Goal: Task Accomplishment & Management: Complete application form

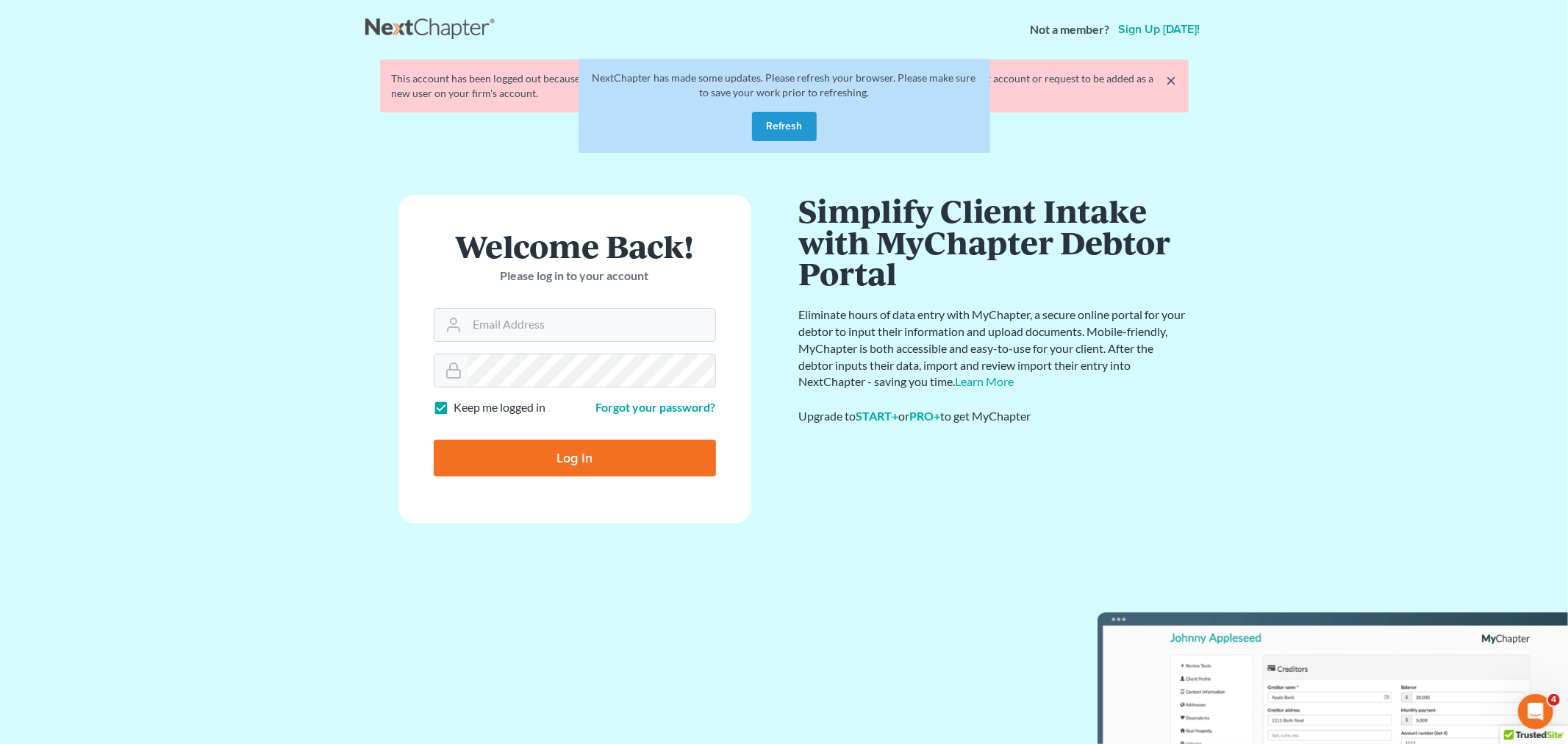
click at [769, 137] on button "Refresh" at bounding box center [784, 126] width 65 height 29
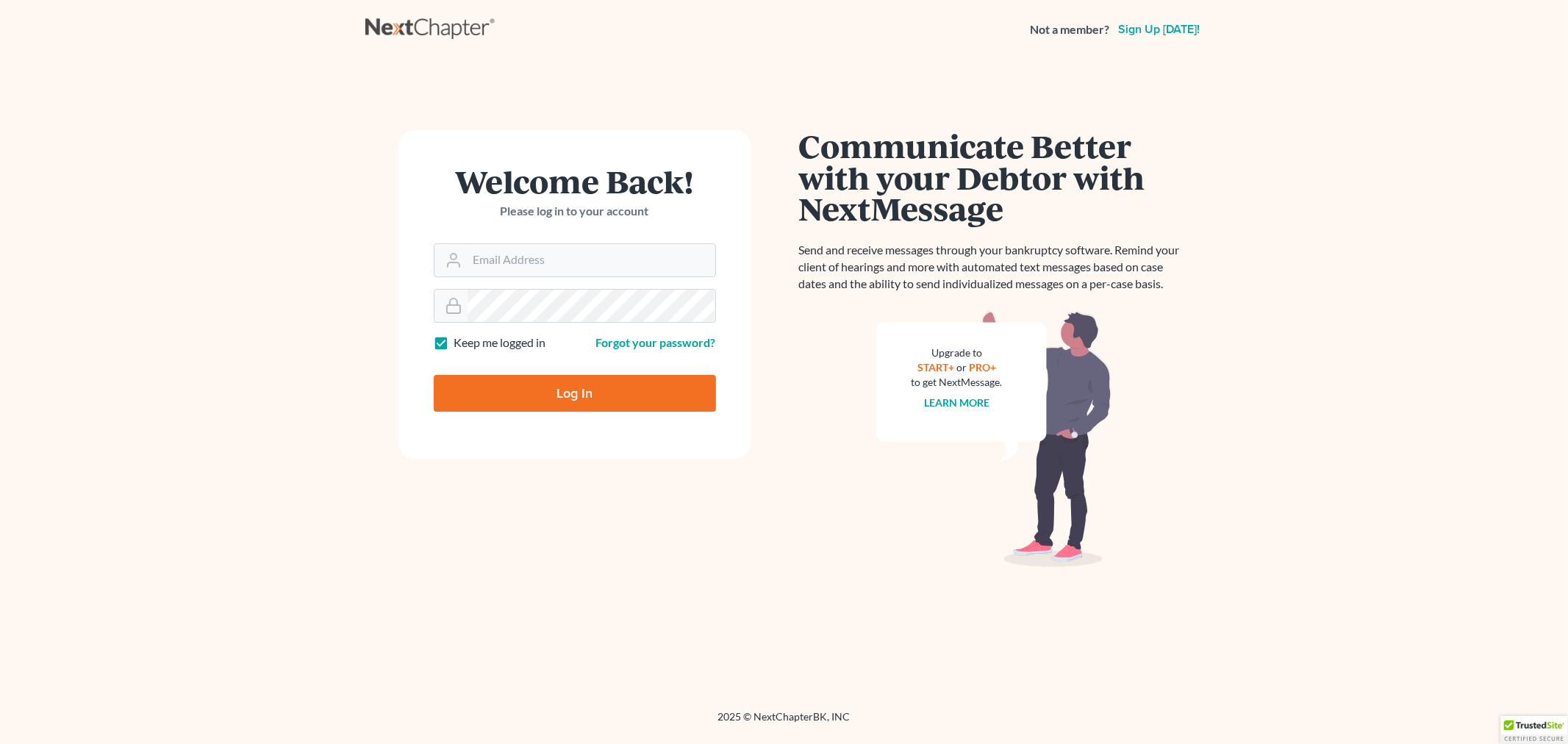
click at [612, 241] on div "Welcome Back! Please log in to your account" at bounding box center [575, 205] width 282 height 78
click at [614, 269] on input "Email Address" at bounding box center [591, 260] width 247 height 32
type input "[PERSON_NAME][EMAIL_ADDRESS][DOMAIN_NAME]"
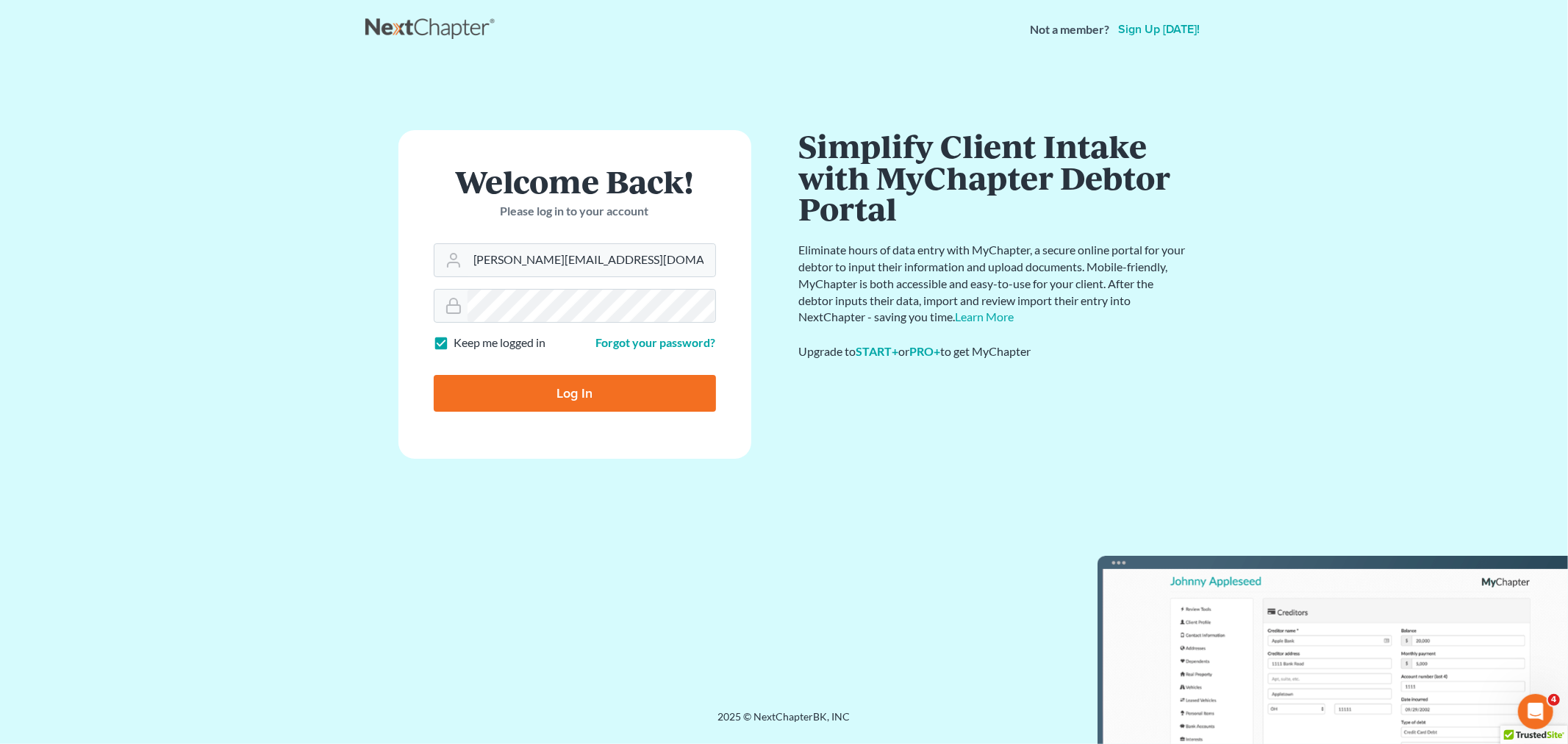
click at [550, 408] on input "Log In" at bounding box center [575, 393] width 282 height 37
type input "Thinking..."
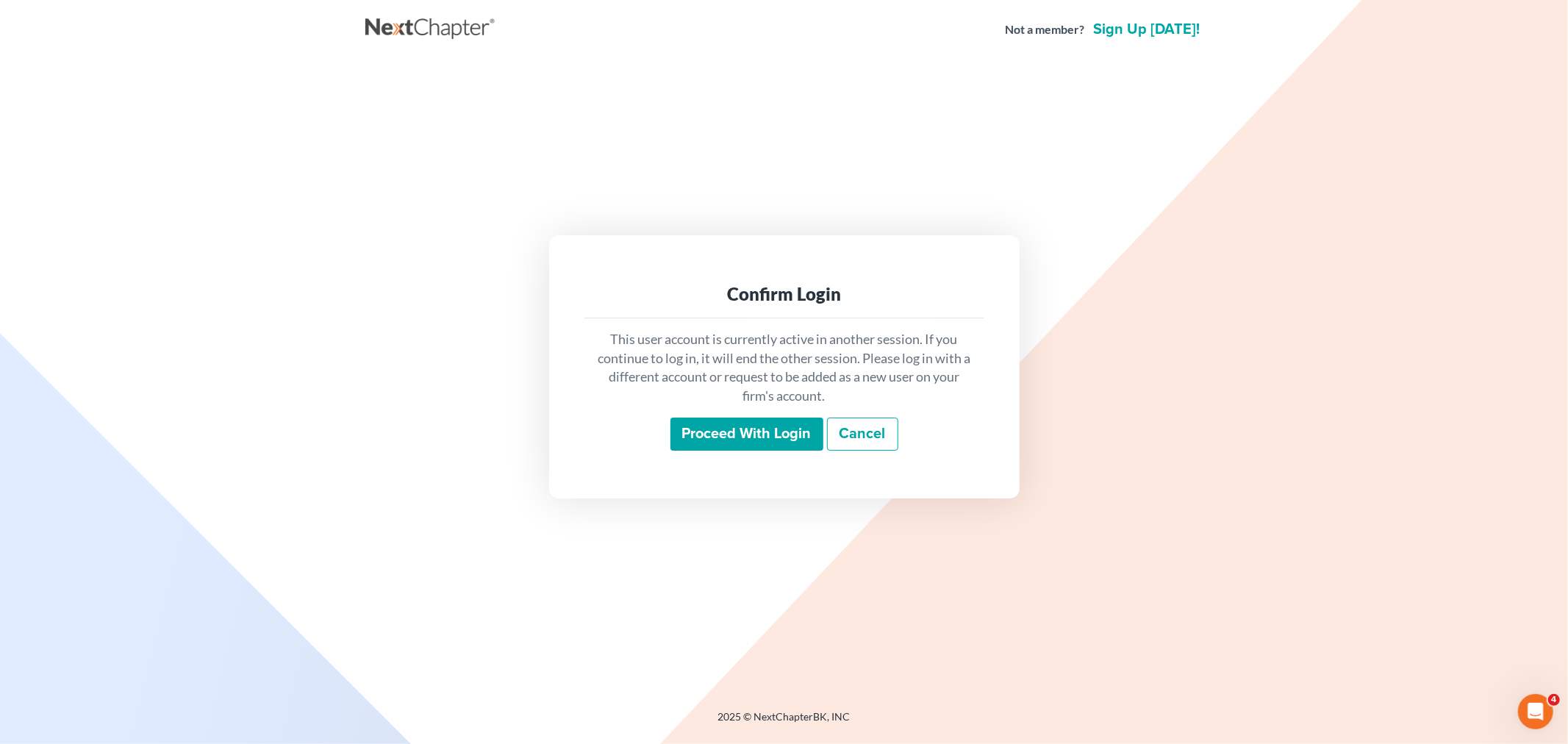
click at [791, 438] on input "Proceed with login" at bounding box center [747, 434] width 153 height 34
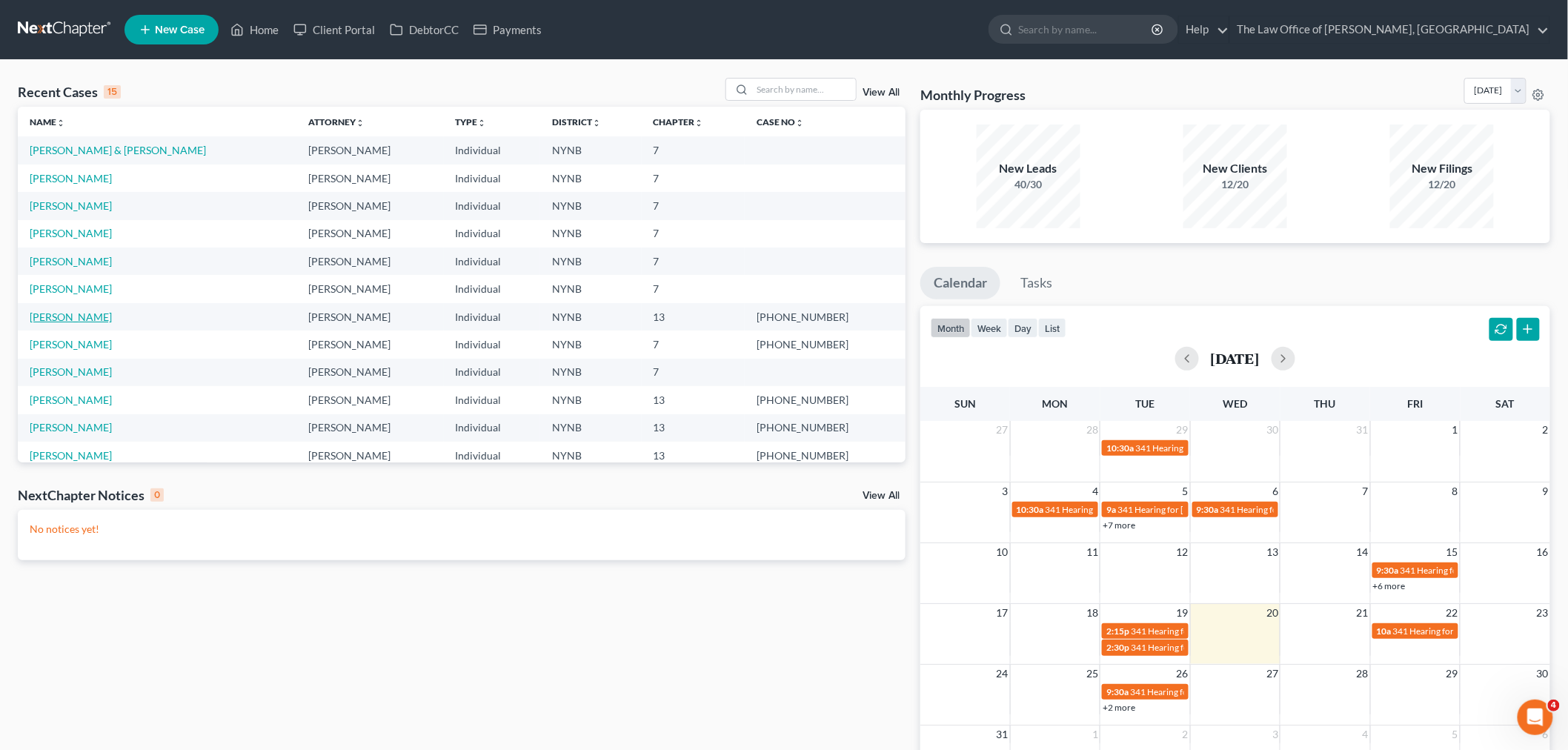
click at [67, 319] on link "Buff, Esther" at bounding box center [71, 317] width 83 height 13
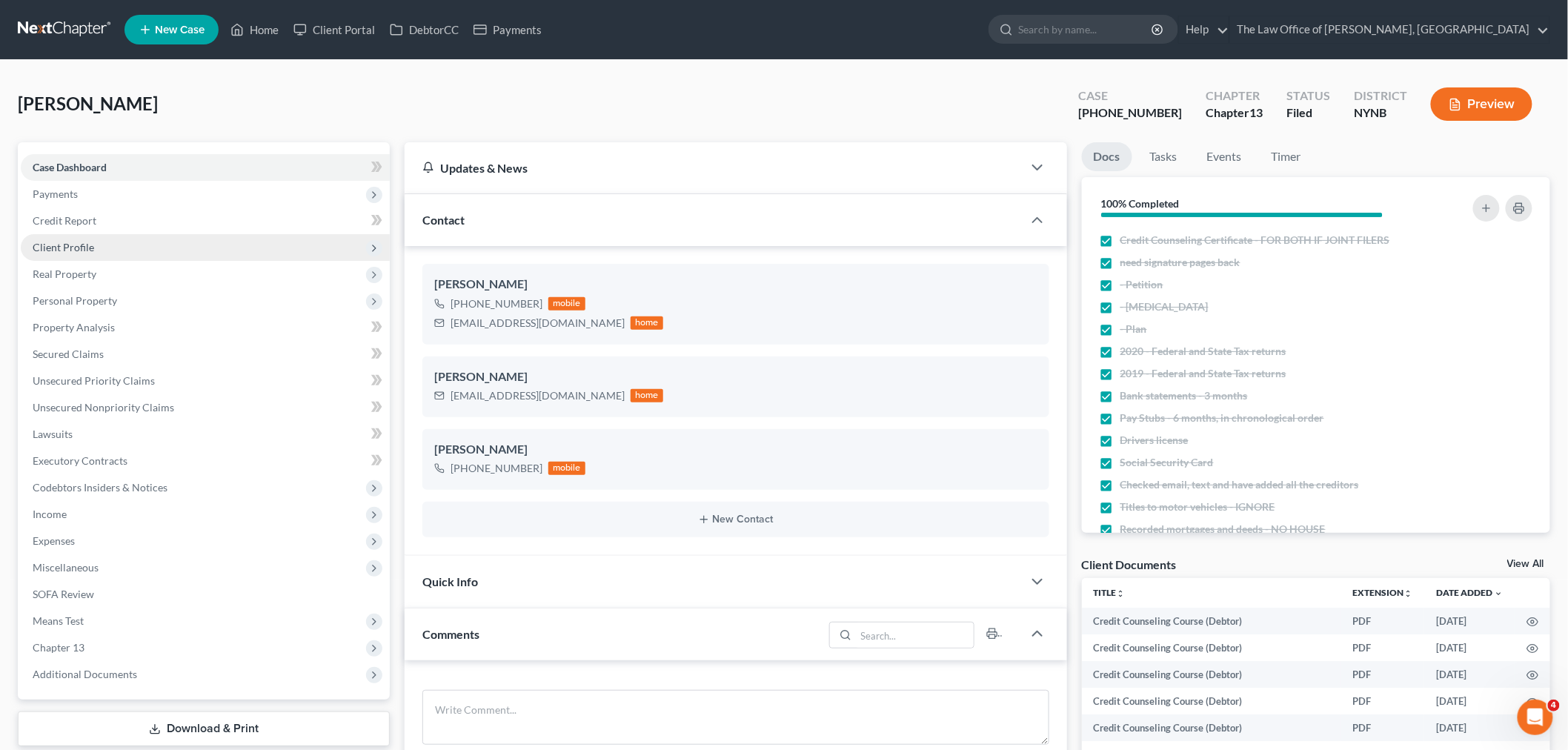
click at [80, 247] on span "Client Profile" at bounding box center [63, 247] width 61 height 13
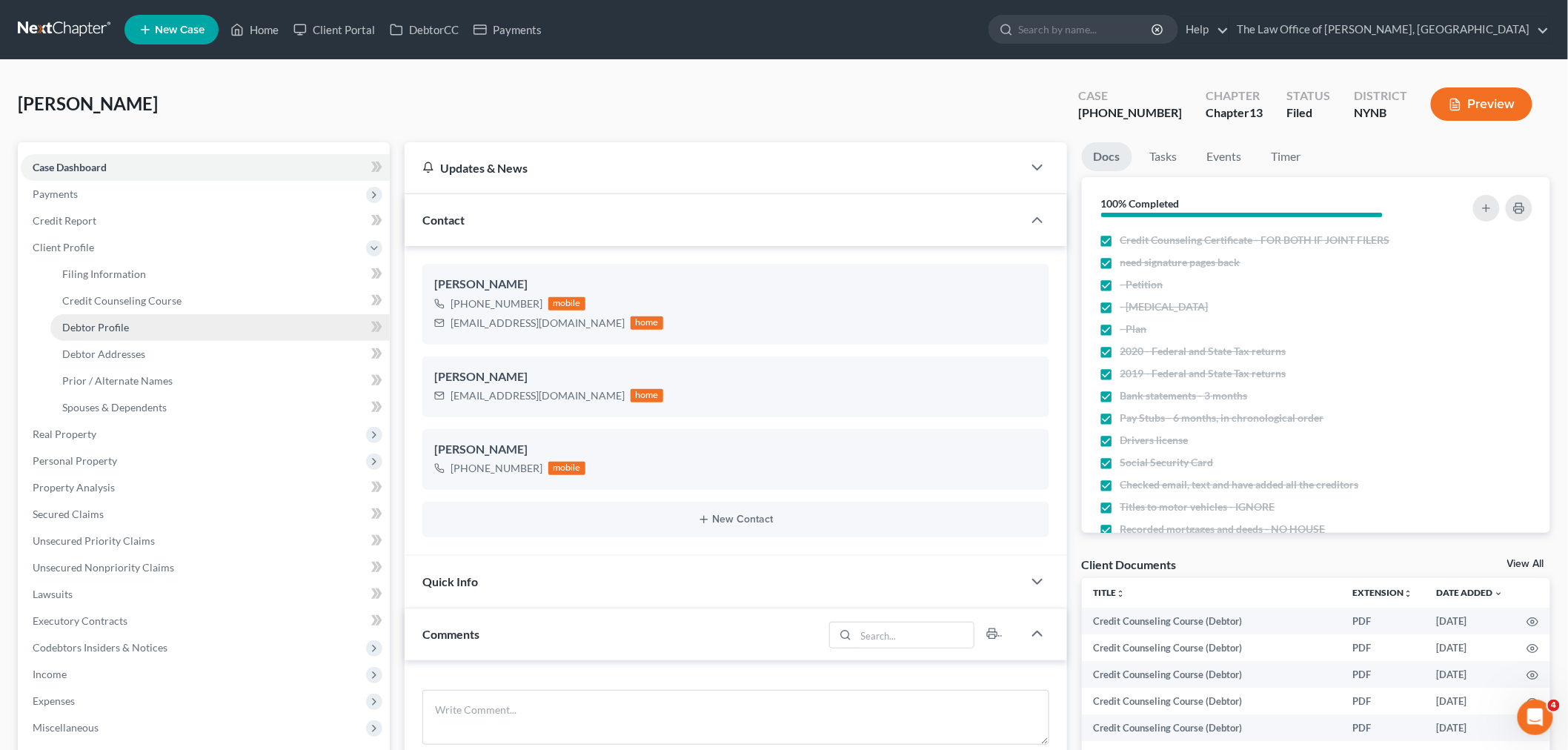
click at [135, 324] on link "Debtor Profile" at bounding box center [220, 327] width 340 height 27
select select "0"
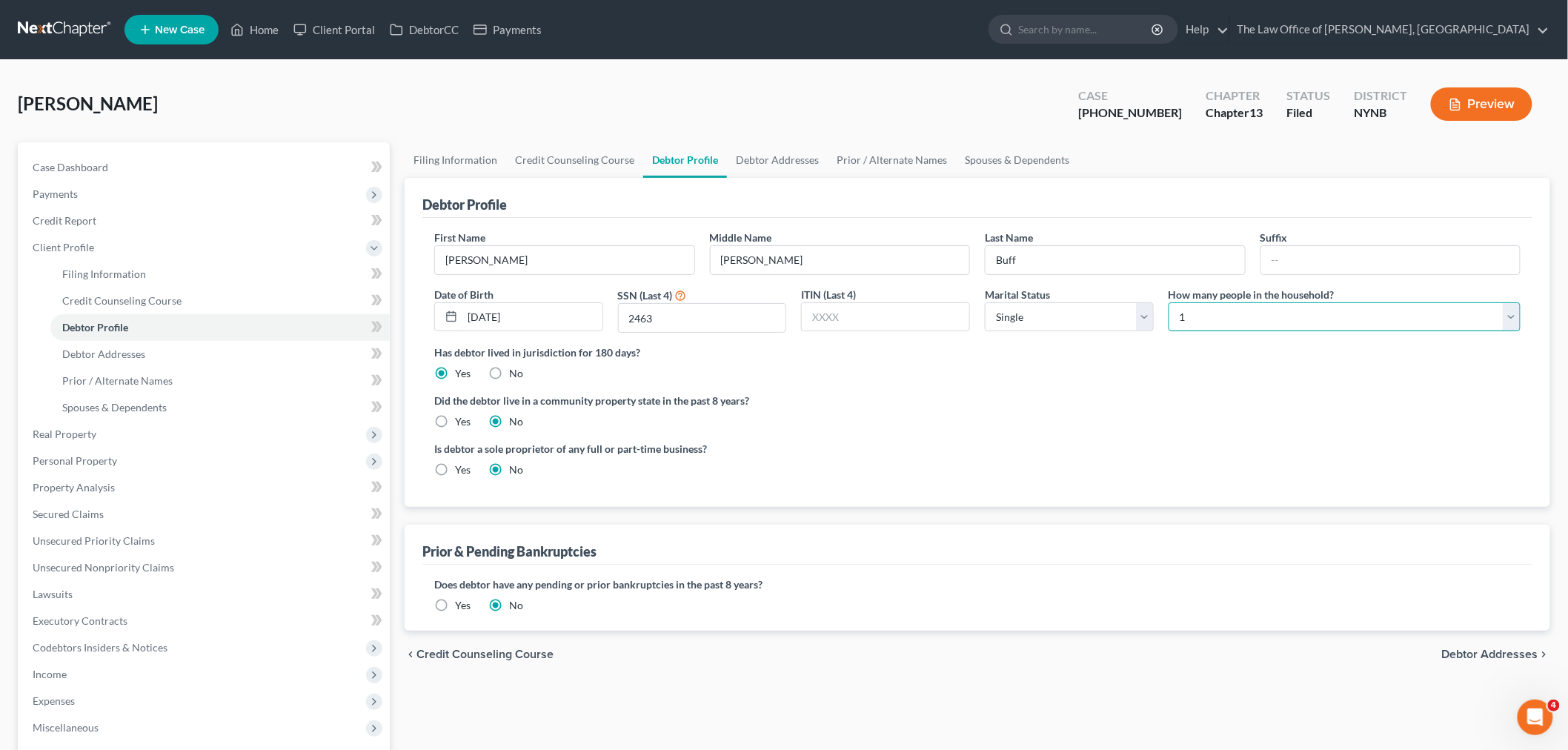
click at [1265, 306] on select "Select 1 2 3 4 5 6 7 8 9 10 11 12 13 14 15 16 17 18 19 20" at bounding box center [1345, 317] width 352 height 30
select select "3"
click at [1169, 303] on select "Select 1 2 3 4 5 6 7 8 9 10 11 12 13 14 15 16 17 18 19 20" at bounding box center [1345, 317] width 352 height 30
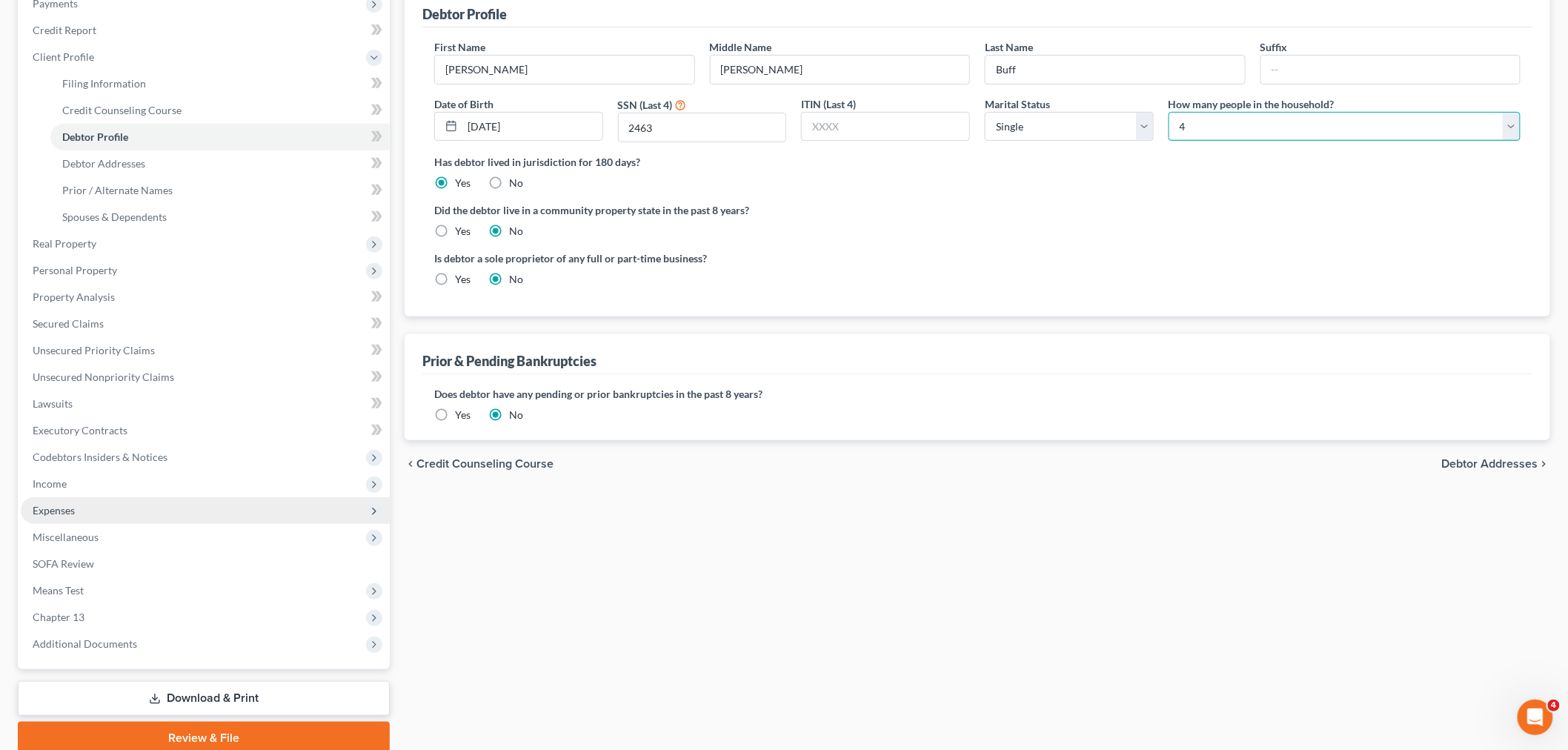
scroll to position [249, 0]
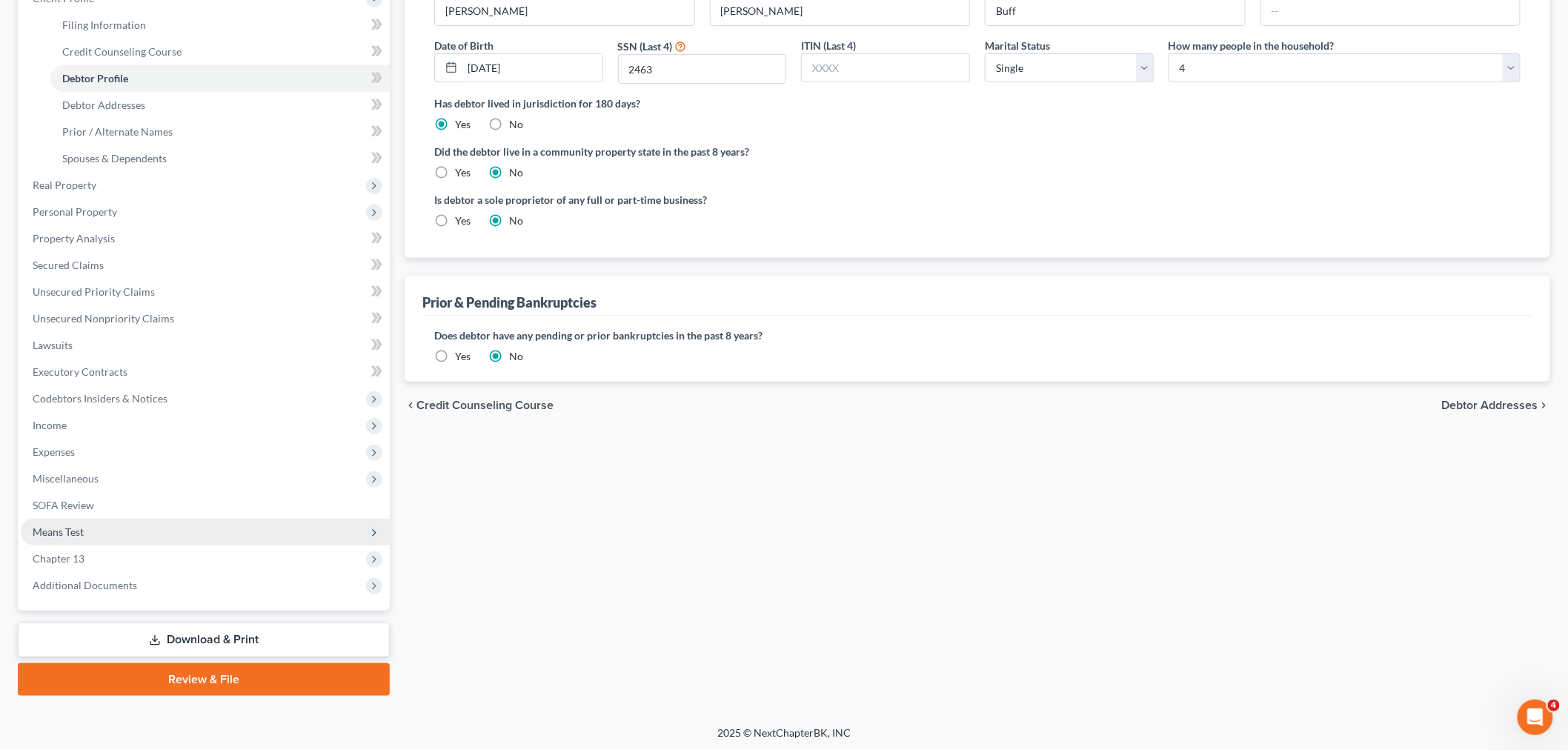
click at [82, 526] on span "Means Test" at bounding box center [58, 532] width 51 height 13
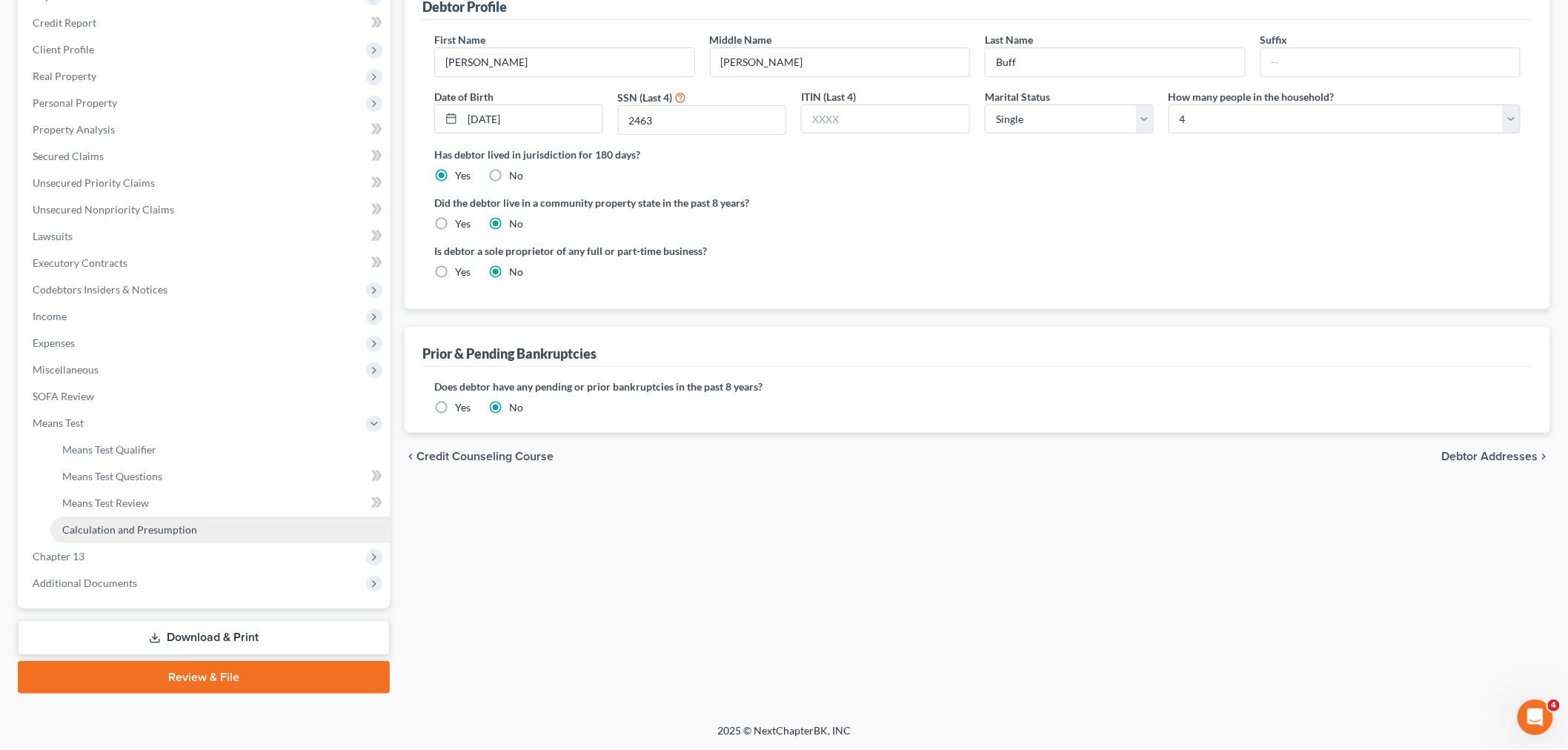
scroll to position [196, 0]
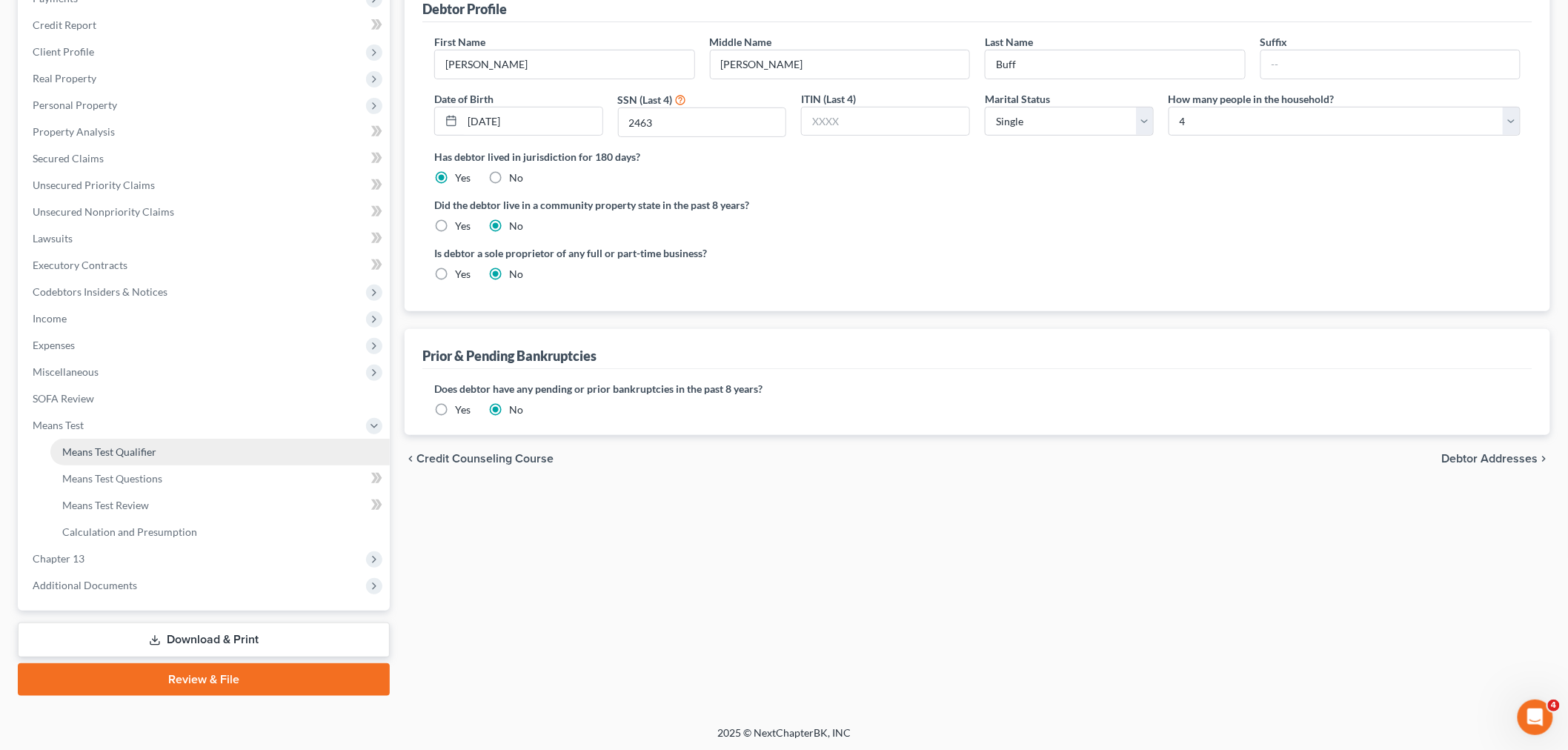
click at [149, 454] on span "Means Test Qualifier" at bounding box center [109, 451] width 94 height 13
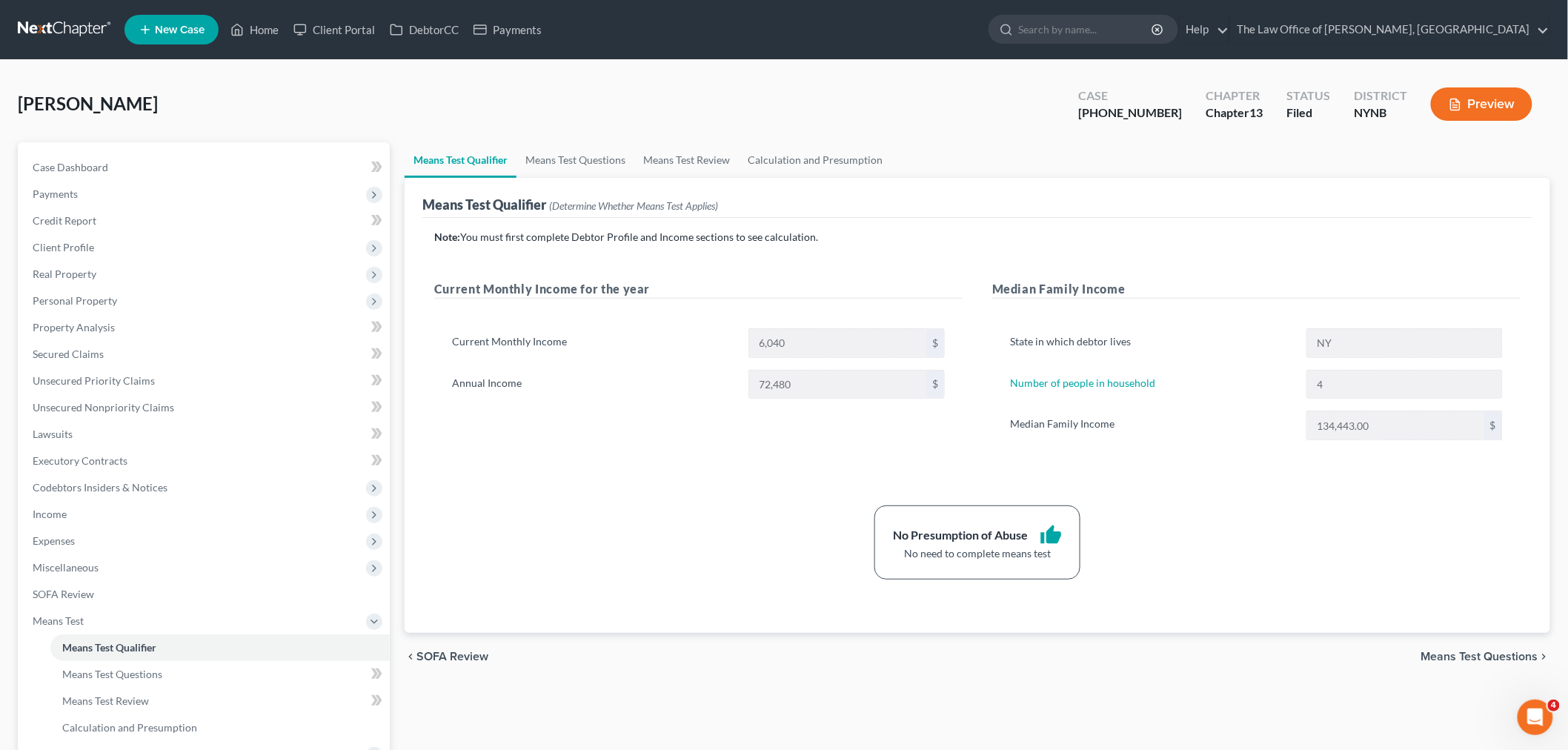
click at [167, 24] on span "New Case" at bounding box center [179, 30] width 49 height 11
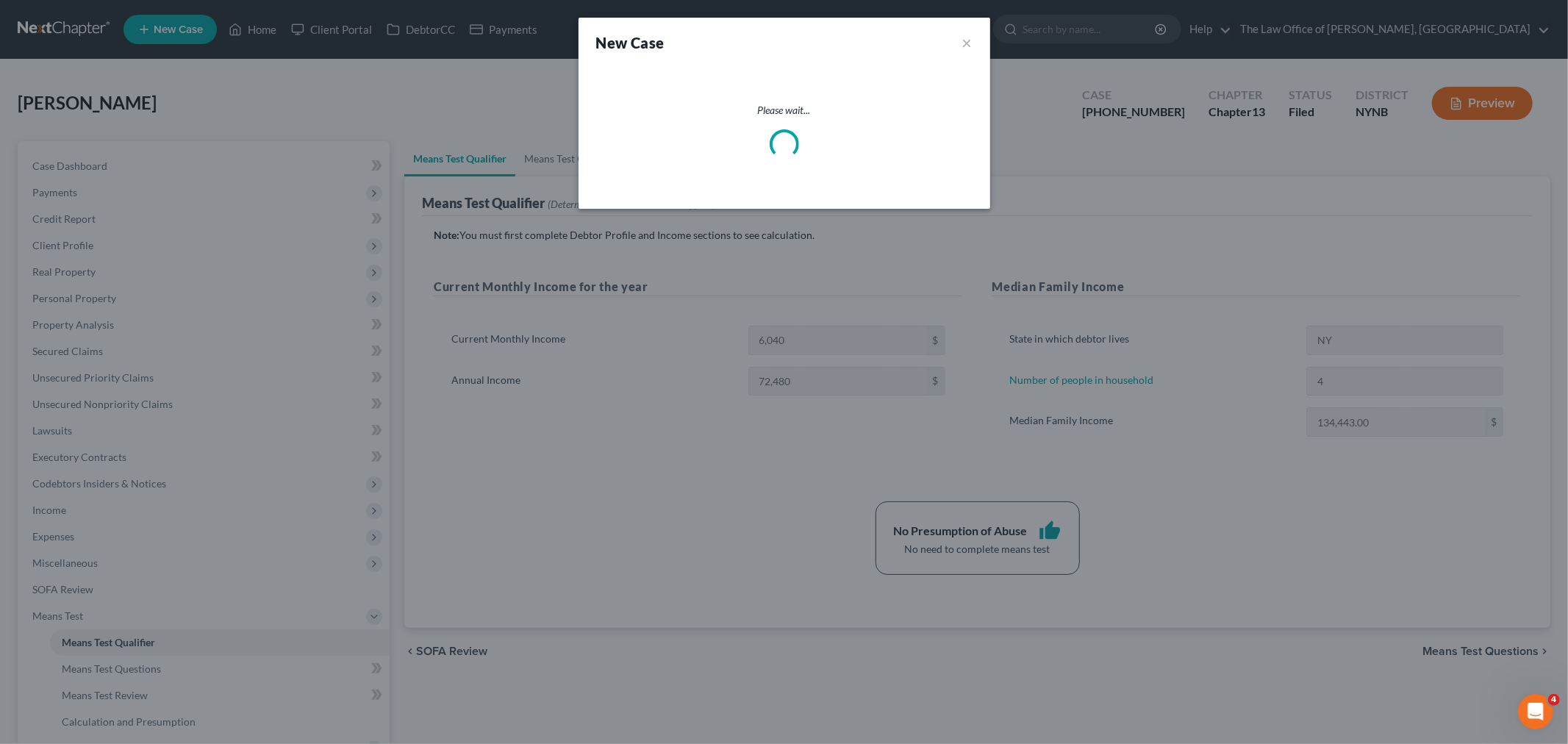
select select "54"
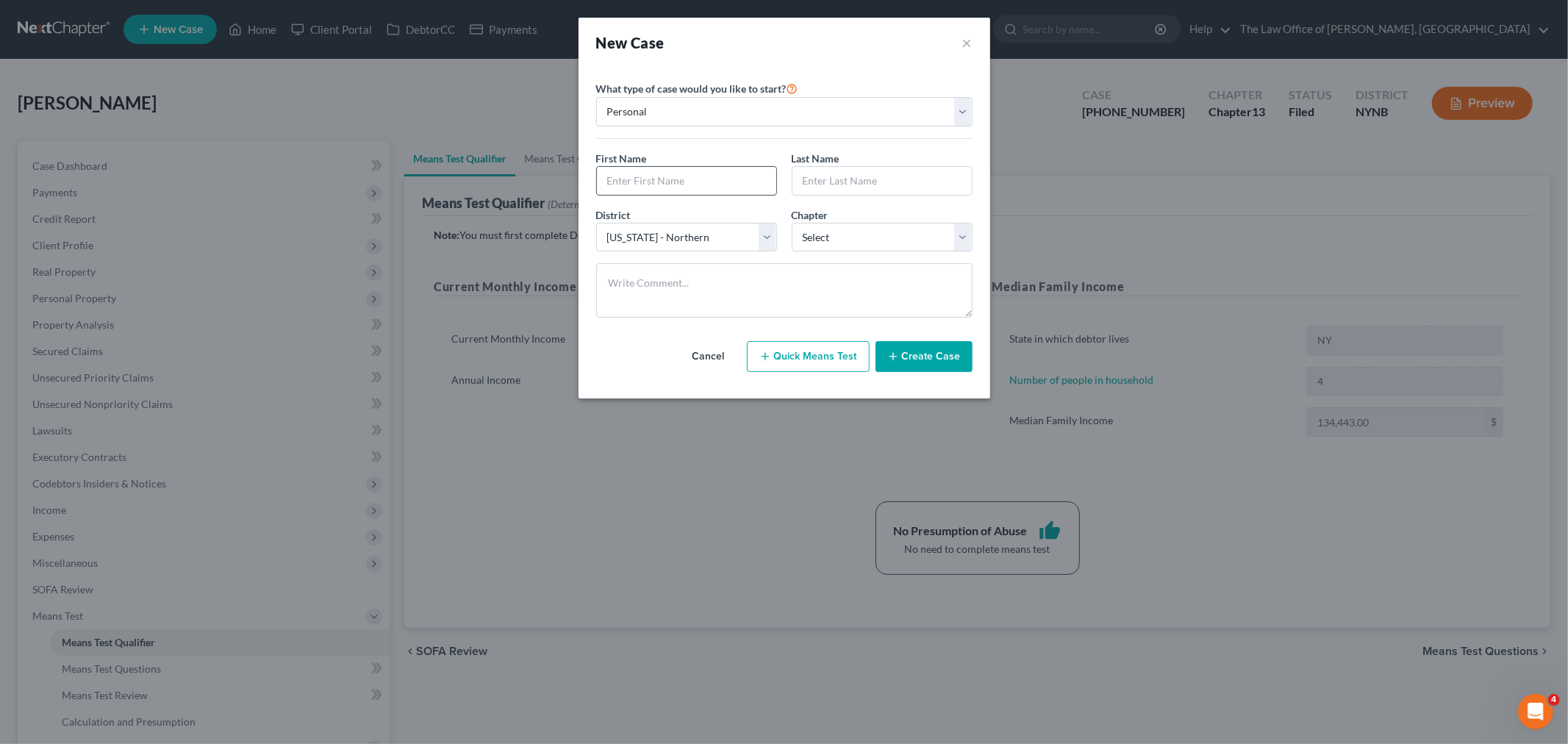
click at [687, 194] on input "text" at bounding box center [687, 181] width 180 height 28
paste input "Jacqueline"
type input "Jacqueline"
drag, startPoint x: 887, startPoint y: 199, endPoint x: 878, endPoint y: 184, distance: 17.5
click at [886, 193] on div "First Name * Jacqueline Last Name *" at bounding box center [784, 178] width 391 height 56
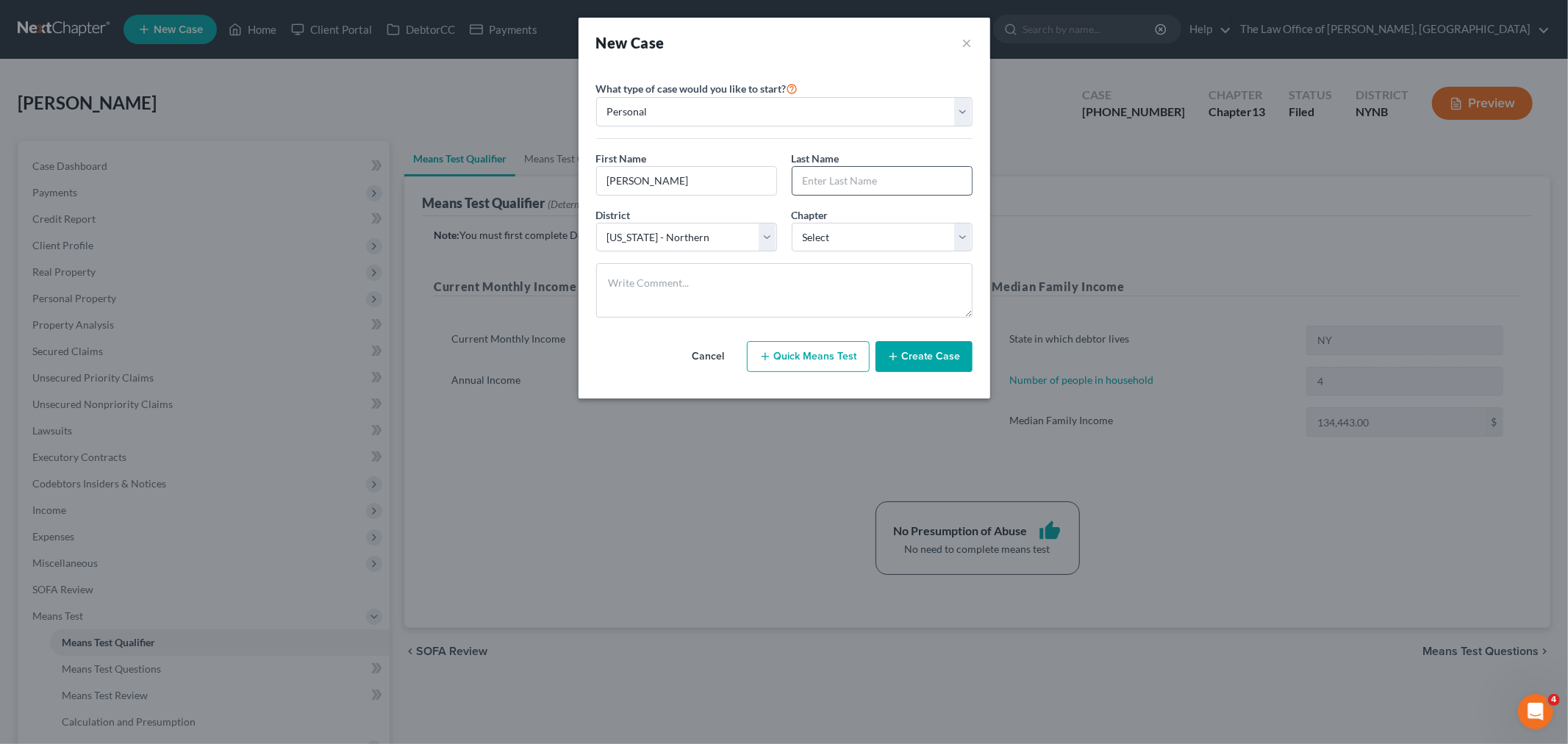
click at [878, 184] on input "text" at bounding box center [882, 181] width 180 height 28
paste input "Royal"
type input "Royal"
drag, startPoint x: 866, startPoint y: 244, endPoint x: 858, endPoint y: 251, distance: 10.6
click at [866, 244] on select "Select 7 11 12 13" at bounding box center [882, 237] width 180 height 29
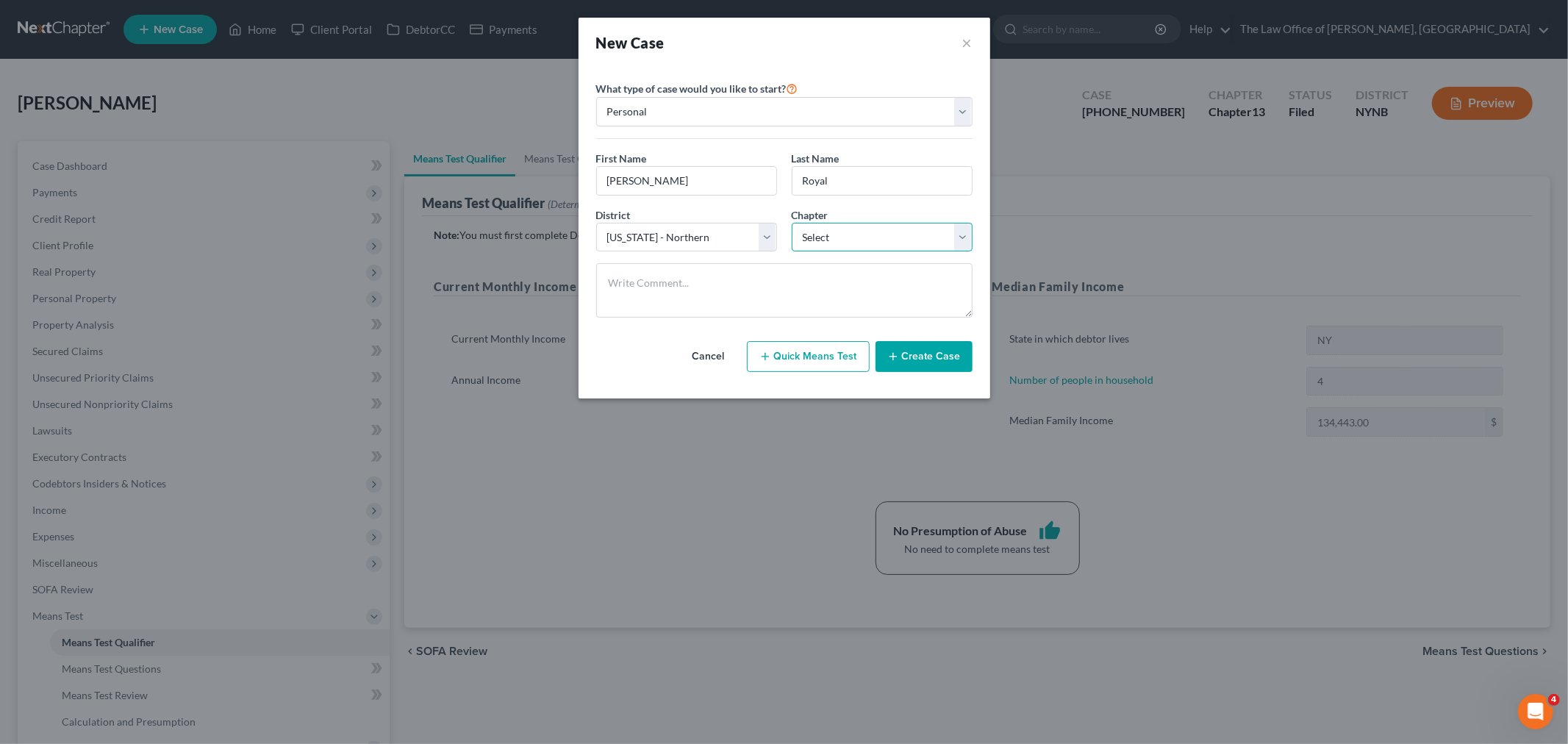
select select "3"
click at [792, 223] on select "Select 7 11 12 13" at bounding box center [882, 237] width 180 height 29
click at [701, 292] on textarea at bounding box center [784, 290] width 376 height 54
paste textarea "house in Schenectady 250/130k mortgage is 1659 monthly owns with husband 2 cars…"
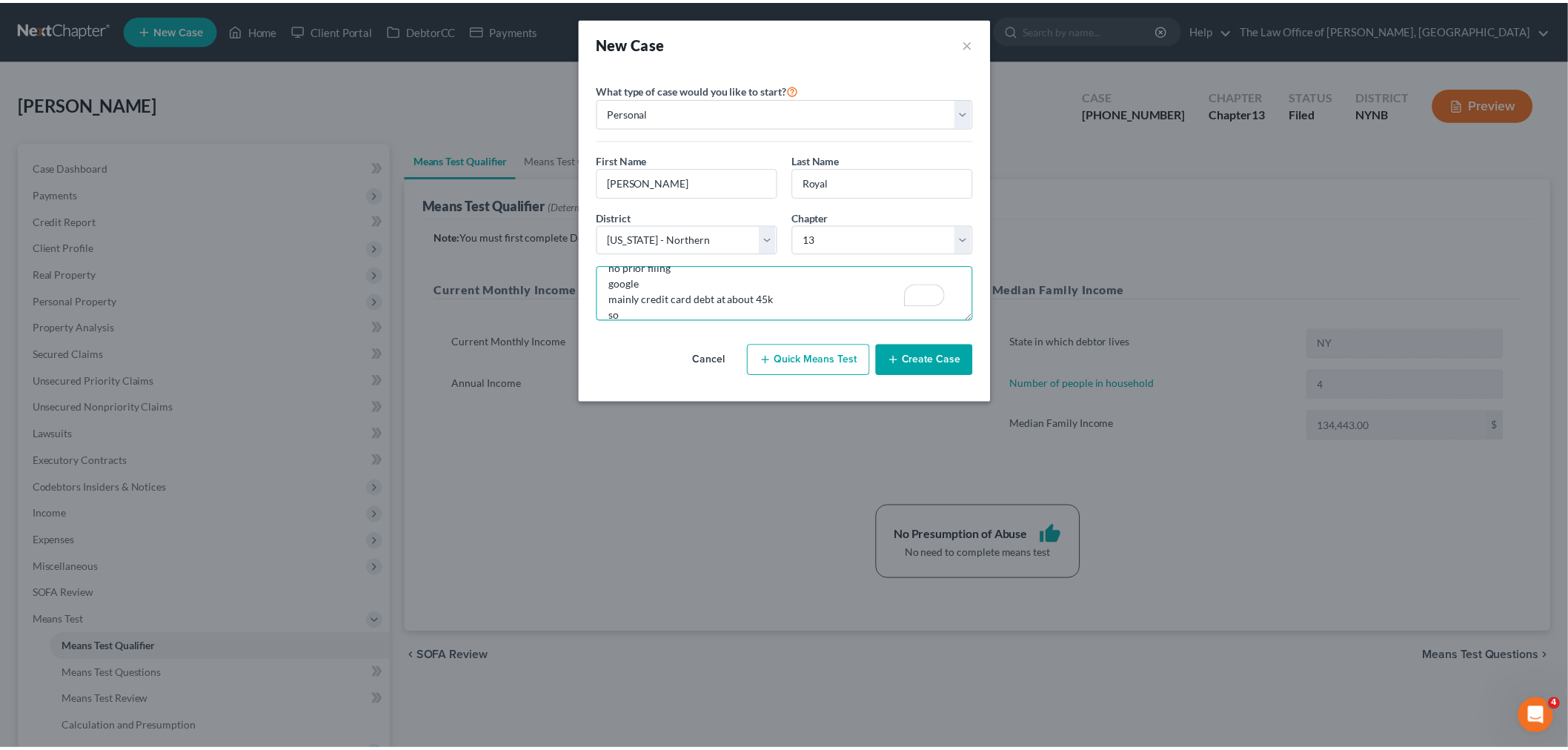
scroll to position [111, 0]
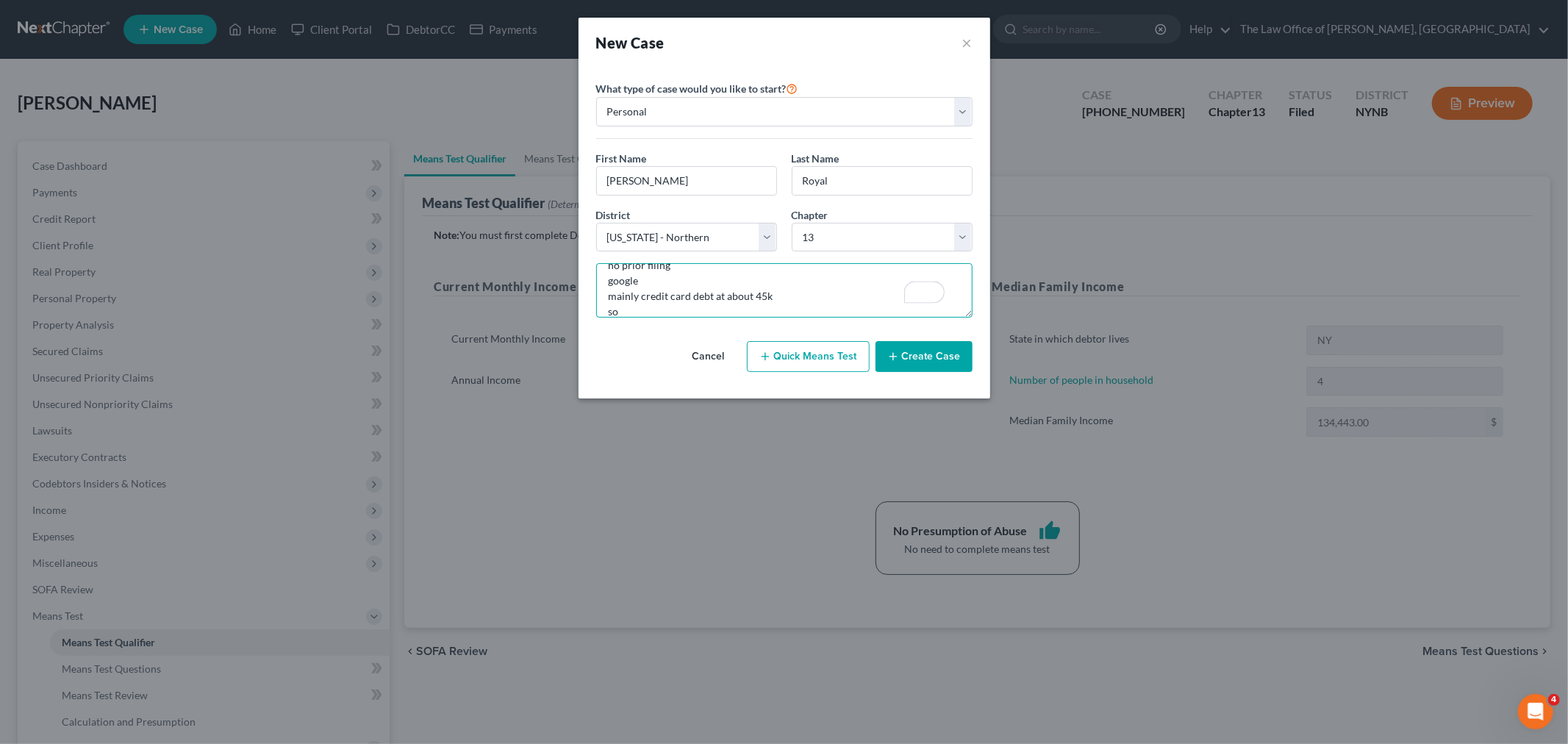
type textarea "house in Schenectady 250/130k mortgage is 1659 monthly owns with husband 2 cars…"
click at [924, 353] on button "Create Case" at bounding box center [924, 357] width 97 height 31
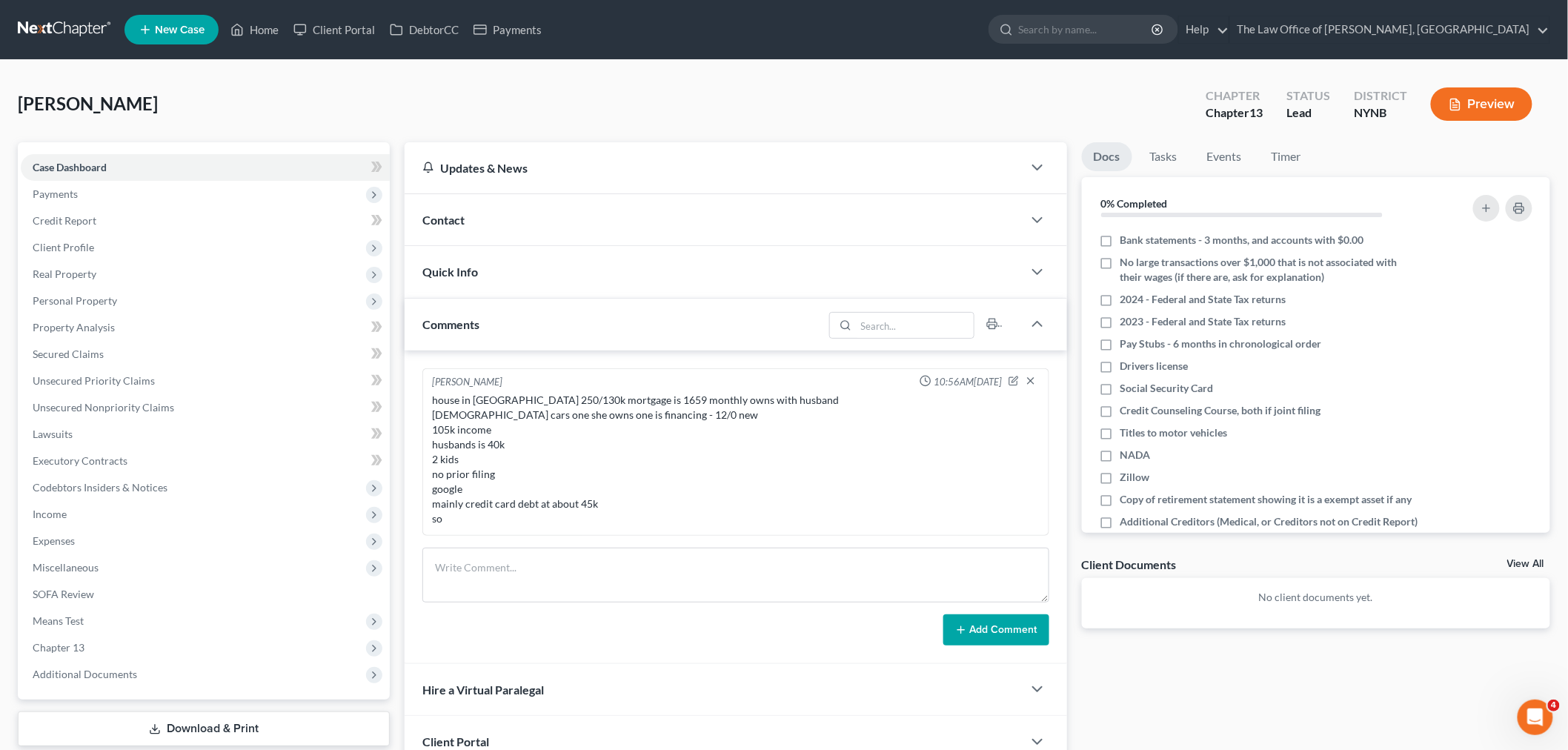
drag, startPoint x: 435, startPoint y: 208, endPoint x: 478, endPoint y: 210, distance: 43.0
click at [437, 206] on div "Contact" at bounding box center [713, 219] width 618 height 51
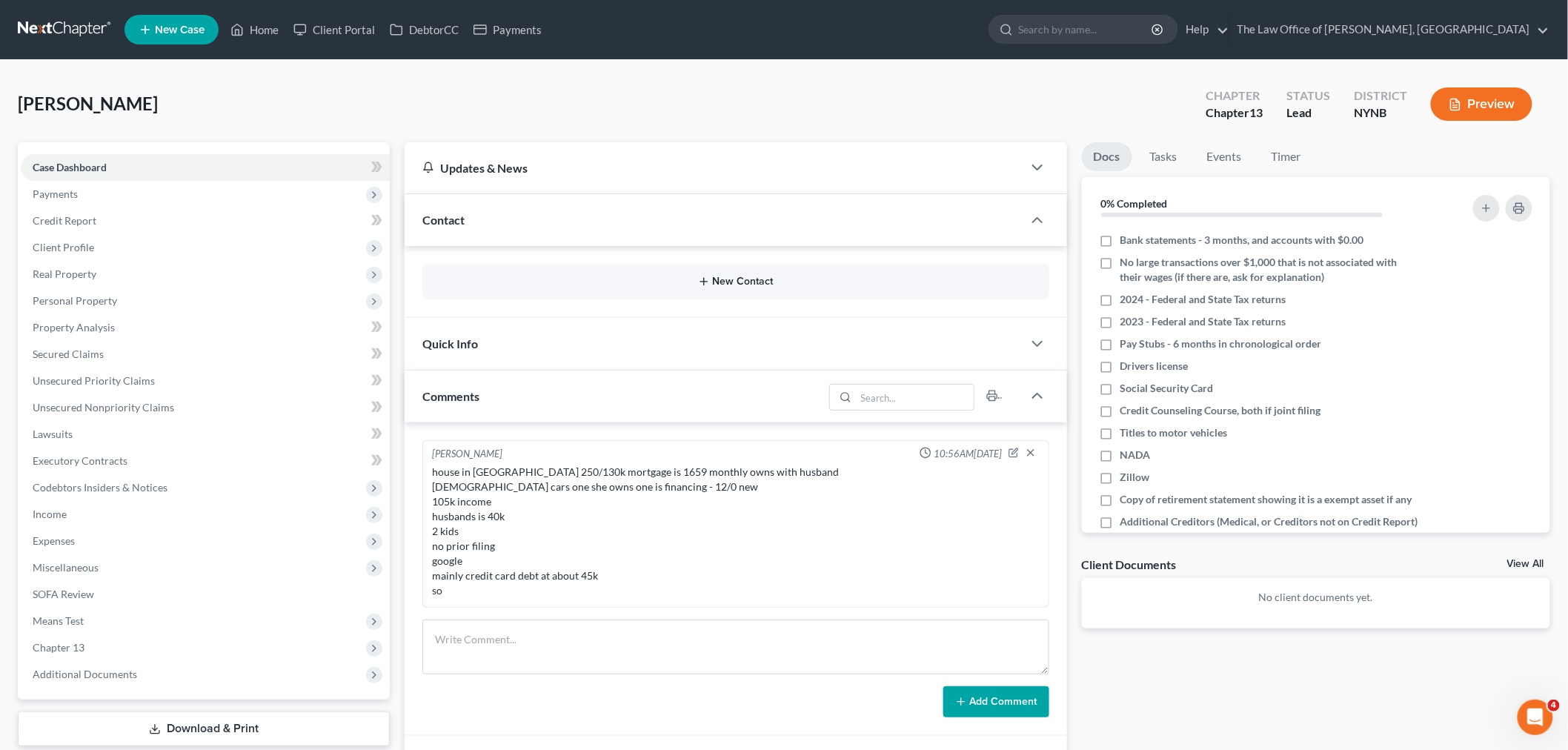
click at [767, 284] on button "New Contact" at bounding box center [736, 282] width 604 height 12
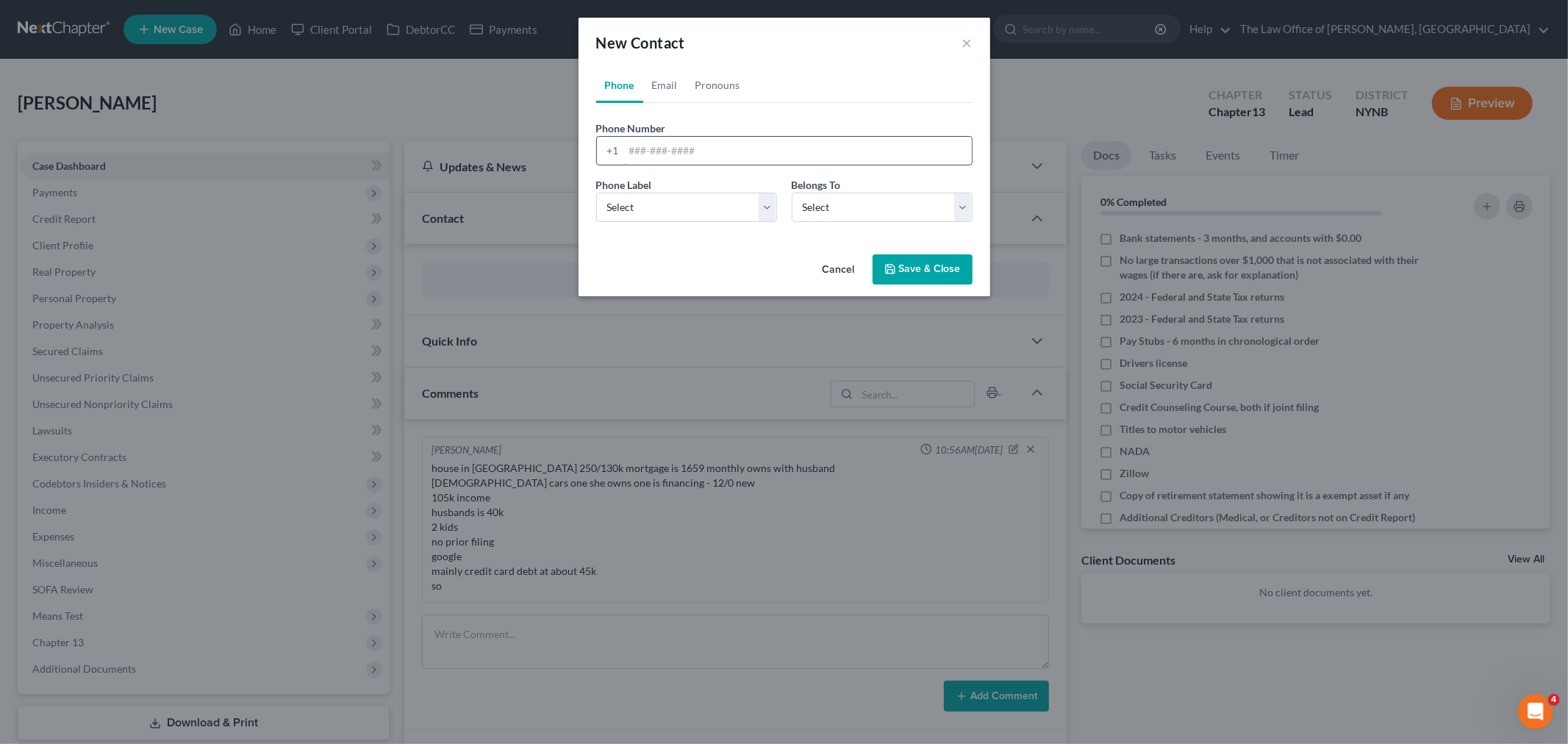
click at [704, 151] on input "tel" at bounding box center [798, 150] width 347 height 28
paste input "518-506-9353"
type input "518-506-9353"
click at [676, 208] on select "Select Mobile Home Work Other" at bounding box center [687, 207] width 180 height 29
select select "0"
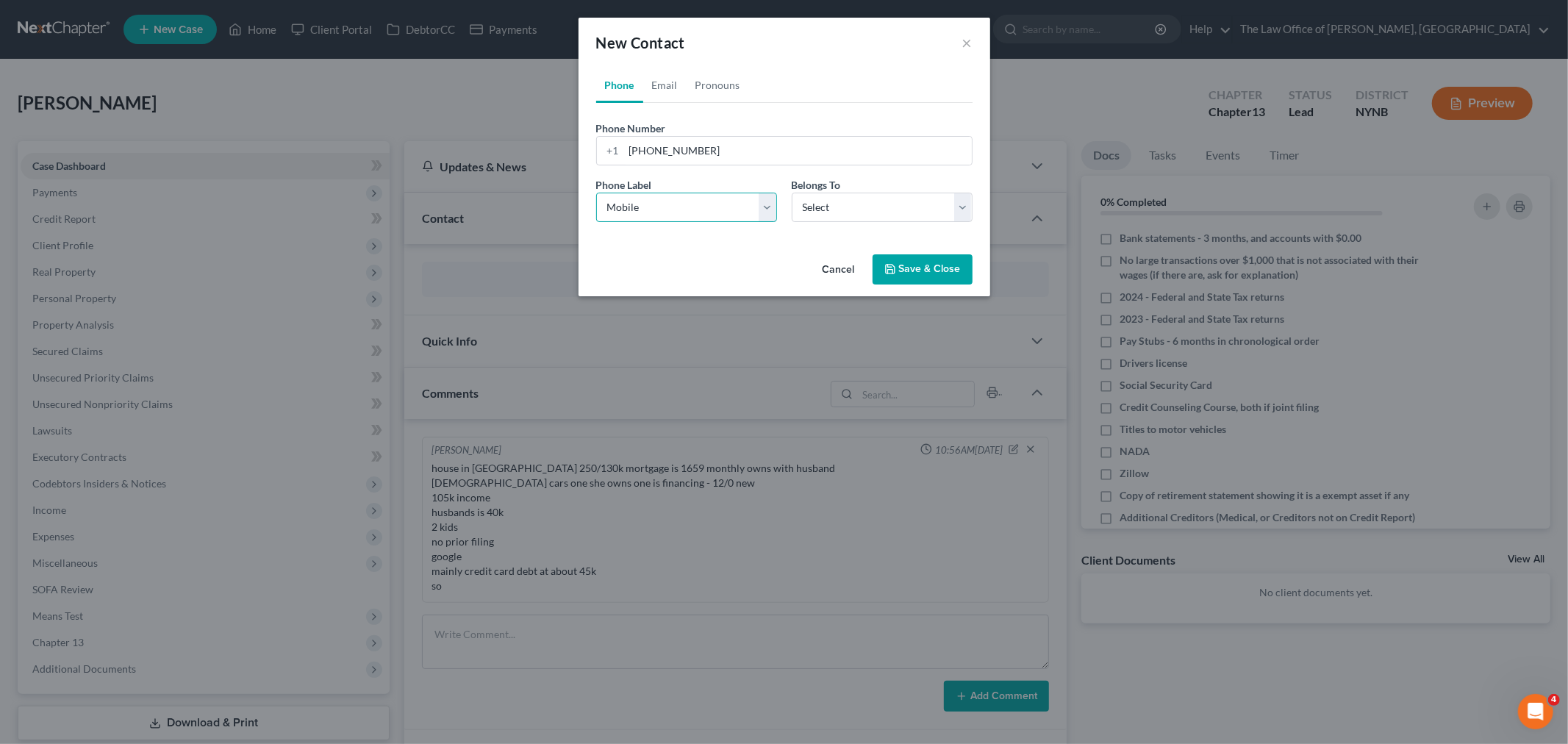
click at [596, 193] on select "Select Mobile Home Work Other" at bounding box center [687, 207] width 180 height 29
drag, startPoint x: 849, startPoint y: 205, endPoint x: 849, endPoint y: 213, distance: 8.0
click at [849, 205] on select "Select Client Other" at bounding box center [882, 207] width 180 height 29
select select "0"
click at [792, 193] on select "Select Client Other" at bounding box center [882, 207] width 180 height 29
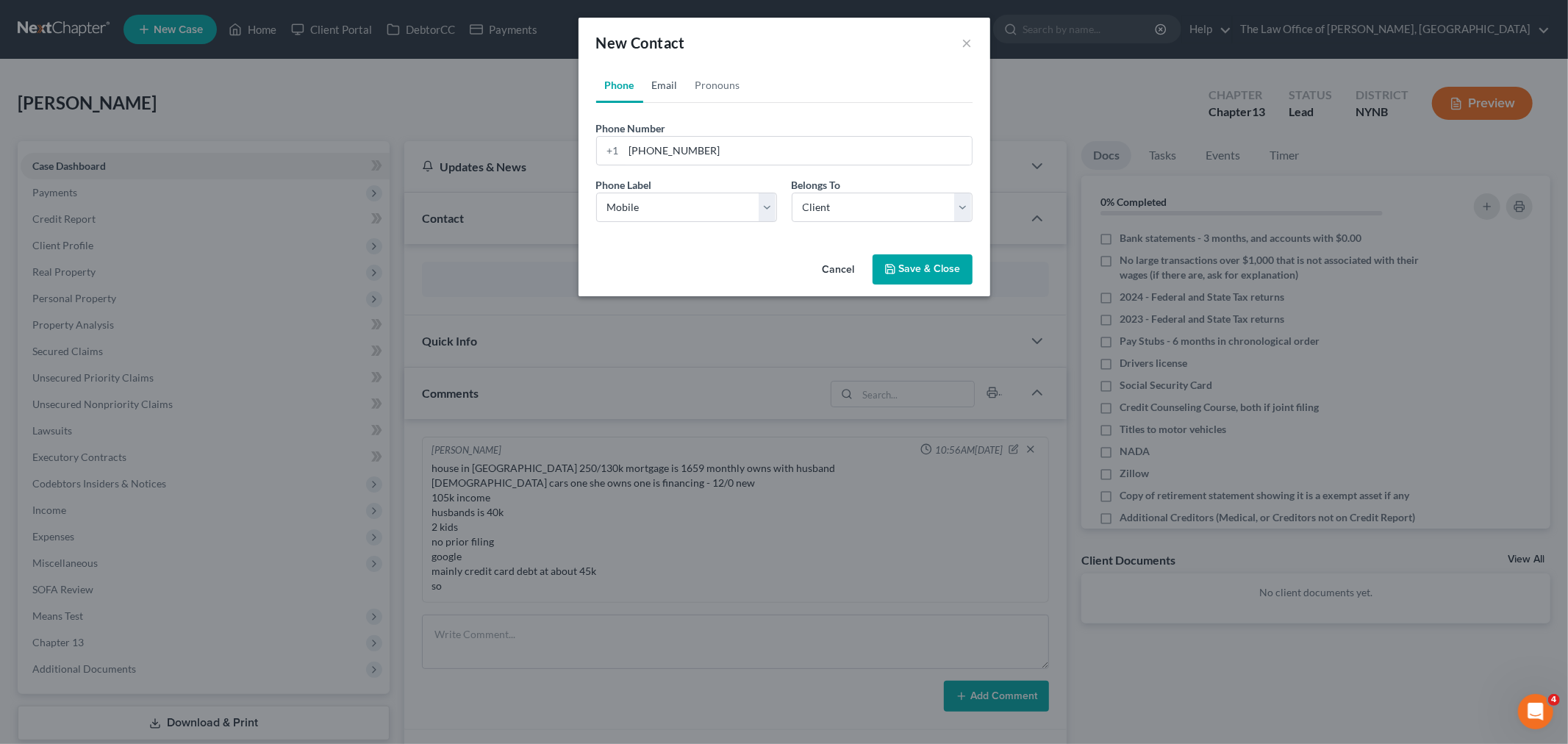
drag, startPoint x: 677, startPoint y: 91, endPoint x: 950, endPoint y: 193, distance: 291.4
click at [676, 90] on link "Email" at bounding box center [665, 85] width 44 height 35
click at [748, 151] on input "email" at bounding box center [798, 150] width 347 height 28
paste input "jackee510@gmail.com"
type input "jackee510@gmail.com"
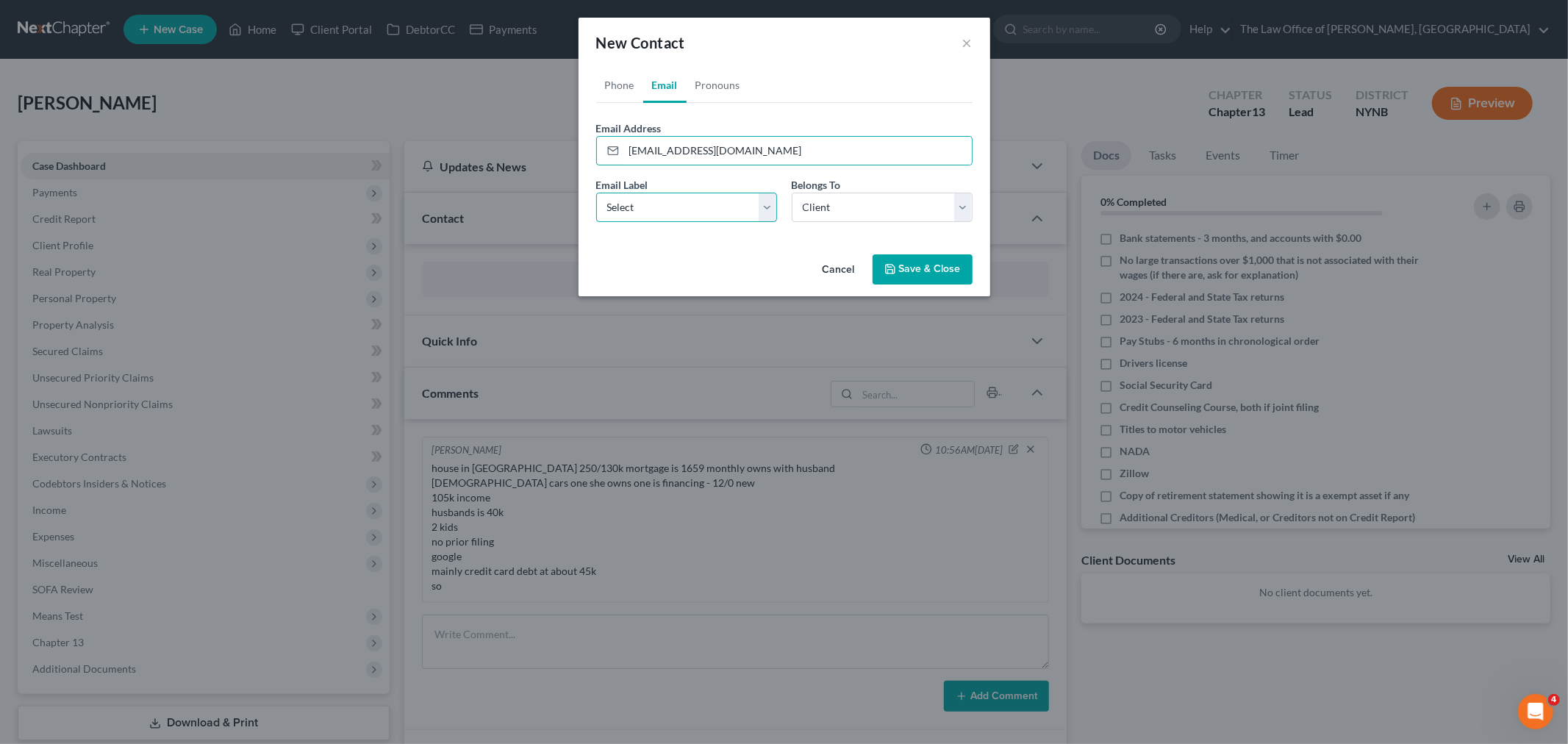
click at [652, 200] on select "Select Home Work Other" at bounding box center [687, 207] width 180 height 29
select select "0"
click at [596, 193] on select "Select Home Work Other" at bounding box center [687, 207] width 180 height 29
click at [933, 263] on button "Save & Close" at bounding box center [922, 269] width 100 height 31
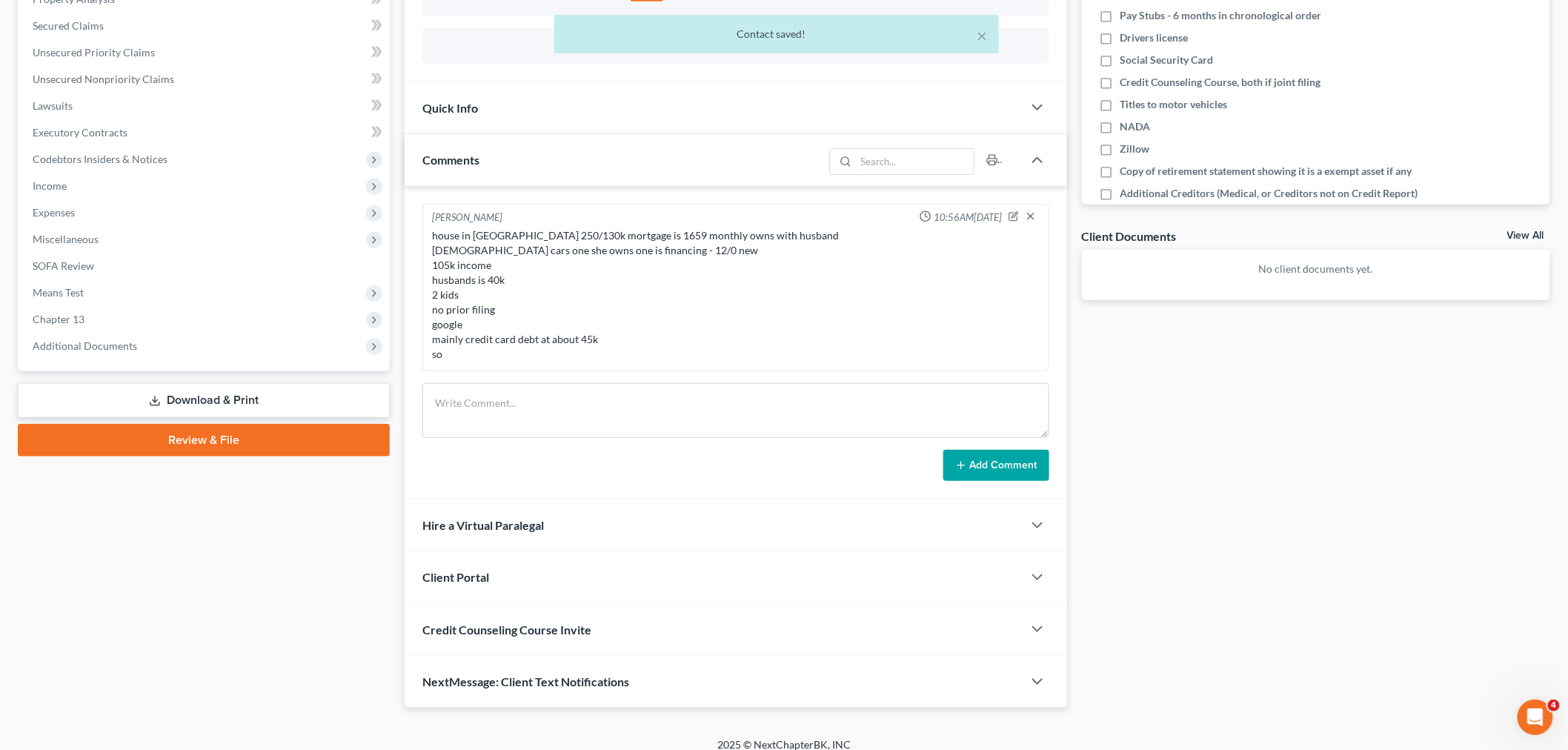
scroll to position [343, 0]
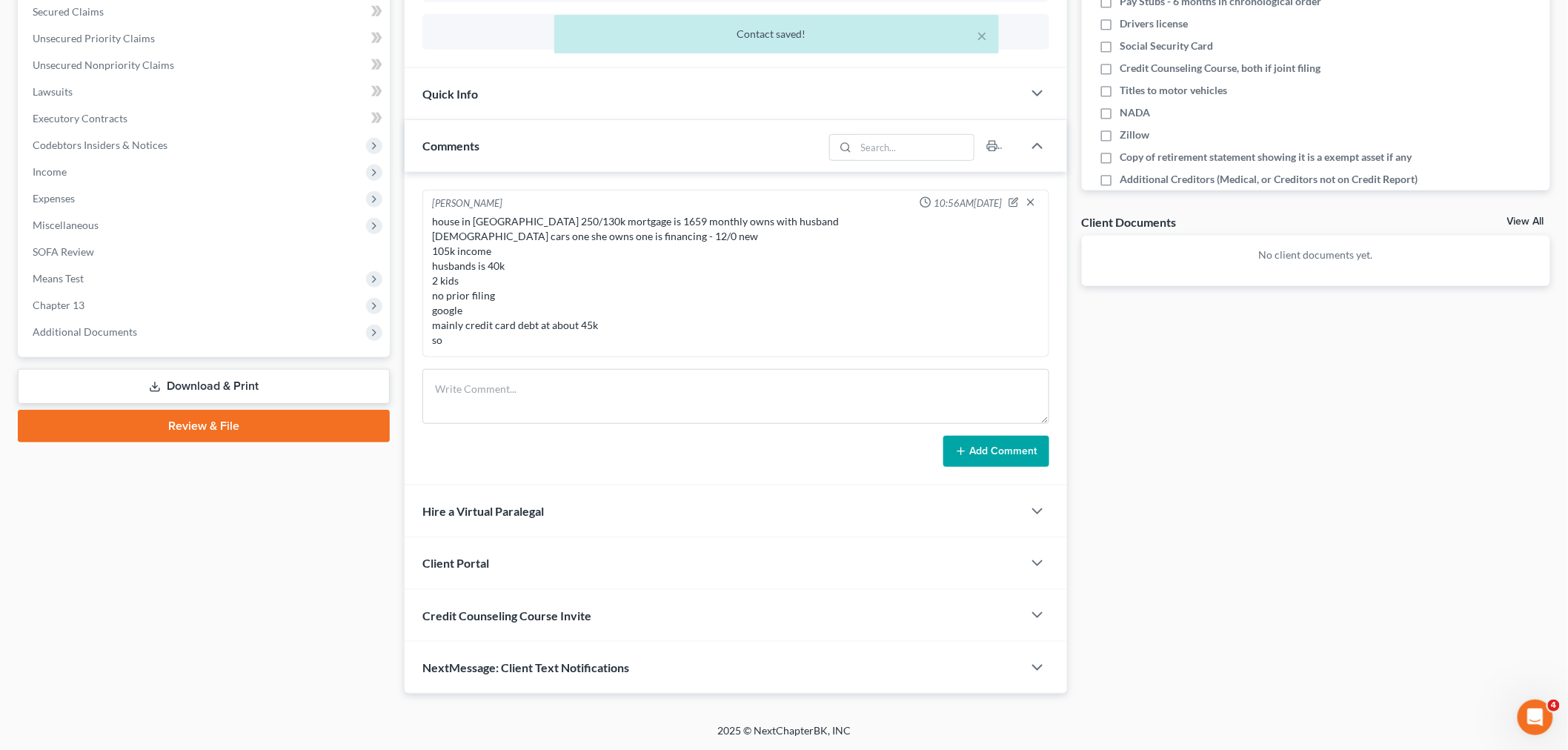
click at [469, 557] on span "Client Portal" at bounding box center [456, 563] width 67 height 14
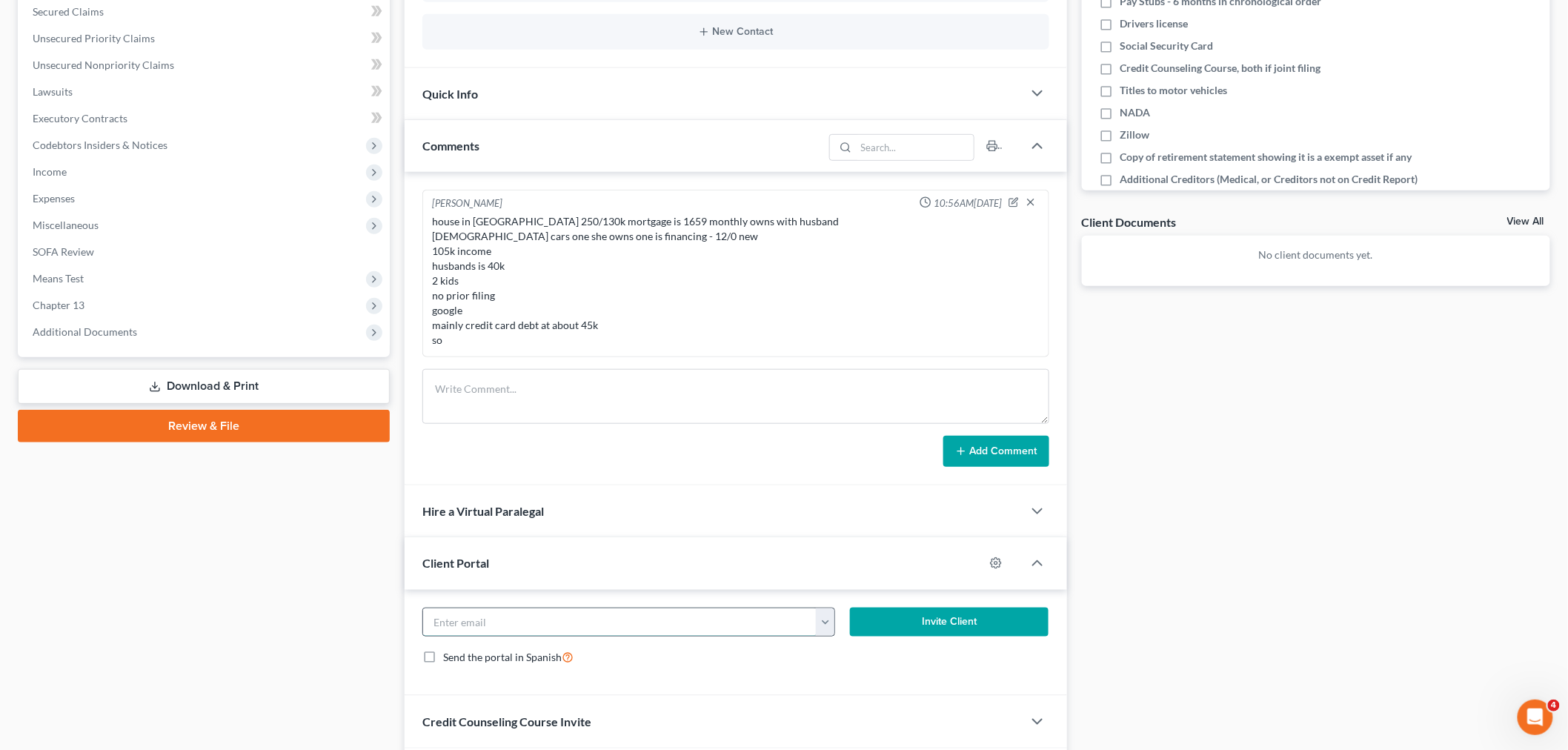
click at [504, 617] on input "email" at bounding box center [619, 623] width 394 height 28
paste input "jackee510@gmail.com"
type input "jackee510@gmail.com"
click at [931, 628] on button "Invite Client" at bounding box center [949, 623] width 199 height 30
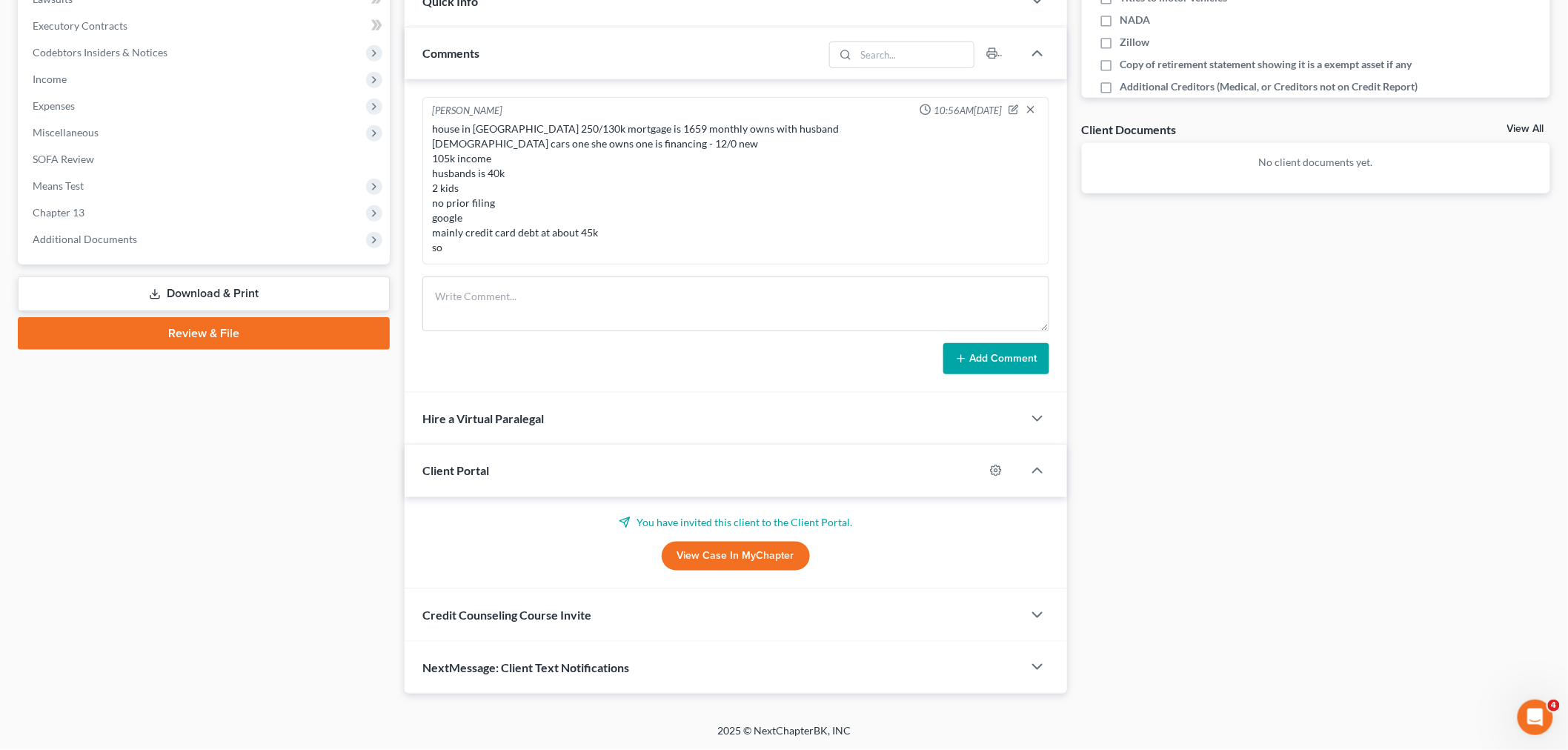
click at [534, 617] on span "Credit Counseling Course Invite" at bounding box center [506, 615] width 169 height 14
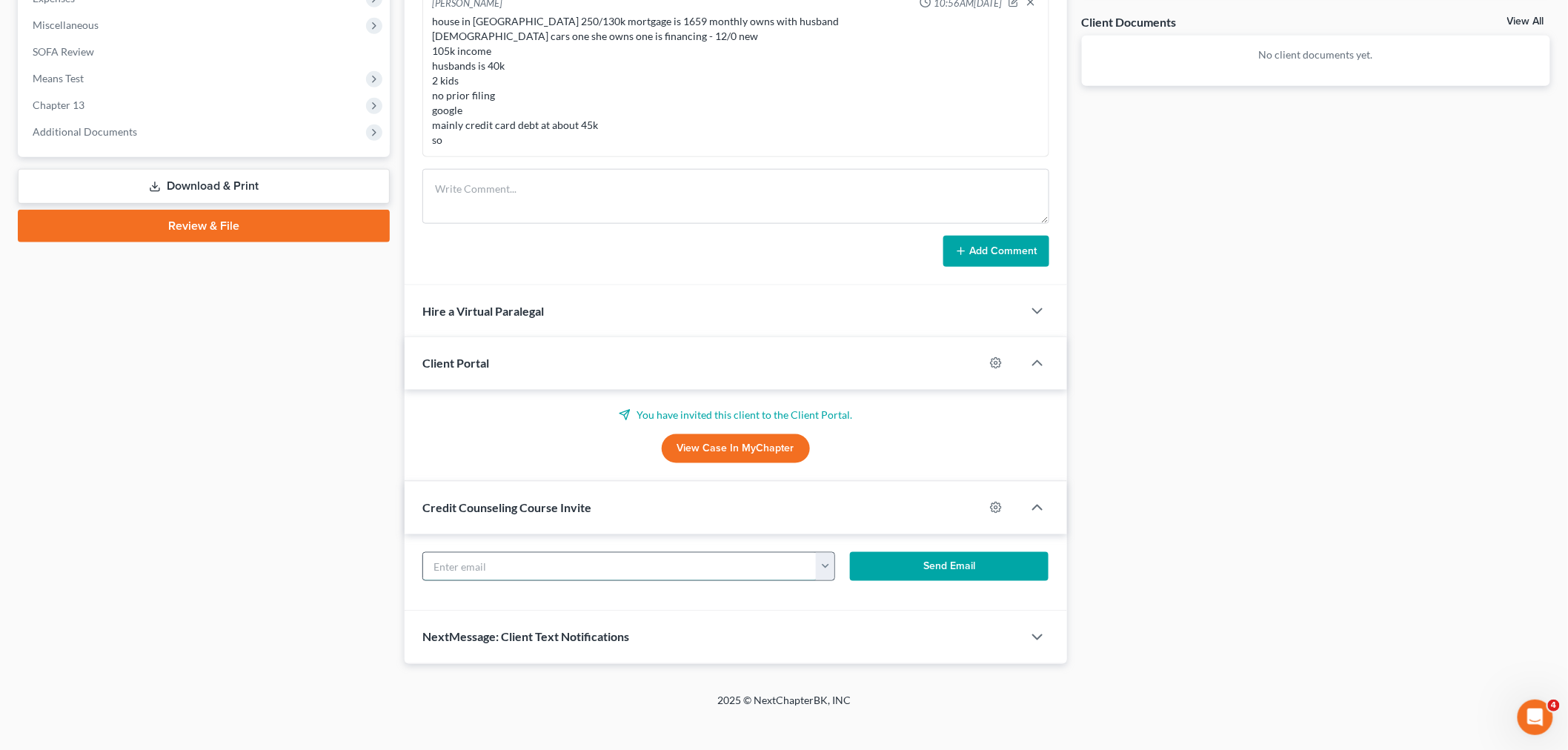
click at [487, 574] on input "text" at bounding box center [619, 566] width 394 height 28
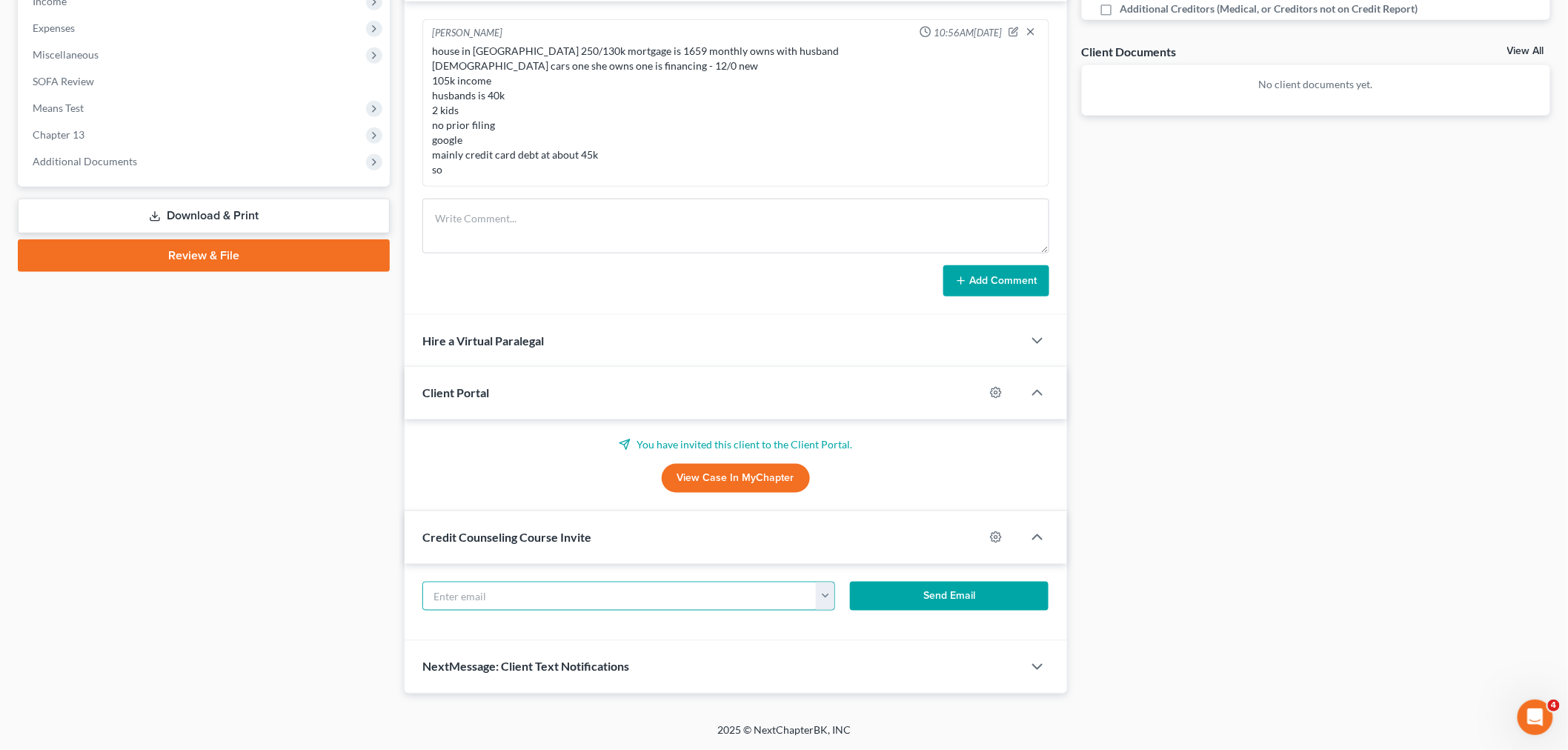
paste input "jackee510@gmail.com"
type input "jackee510@gmail.com"
click at [891, 601] on button "Send Email" at bounding box center [949, 596] width 199 height 30
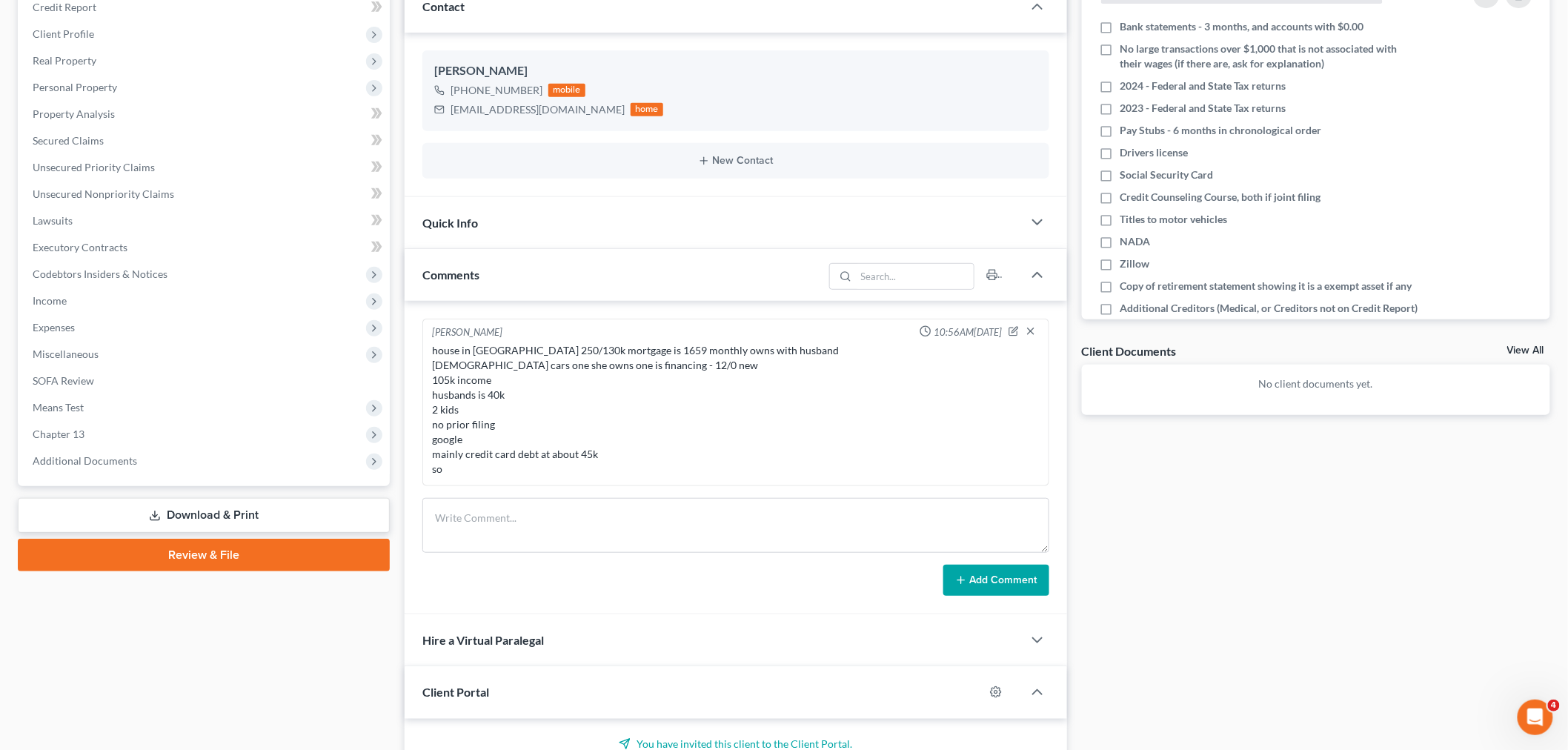
scroll to position [494, 0]
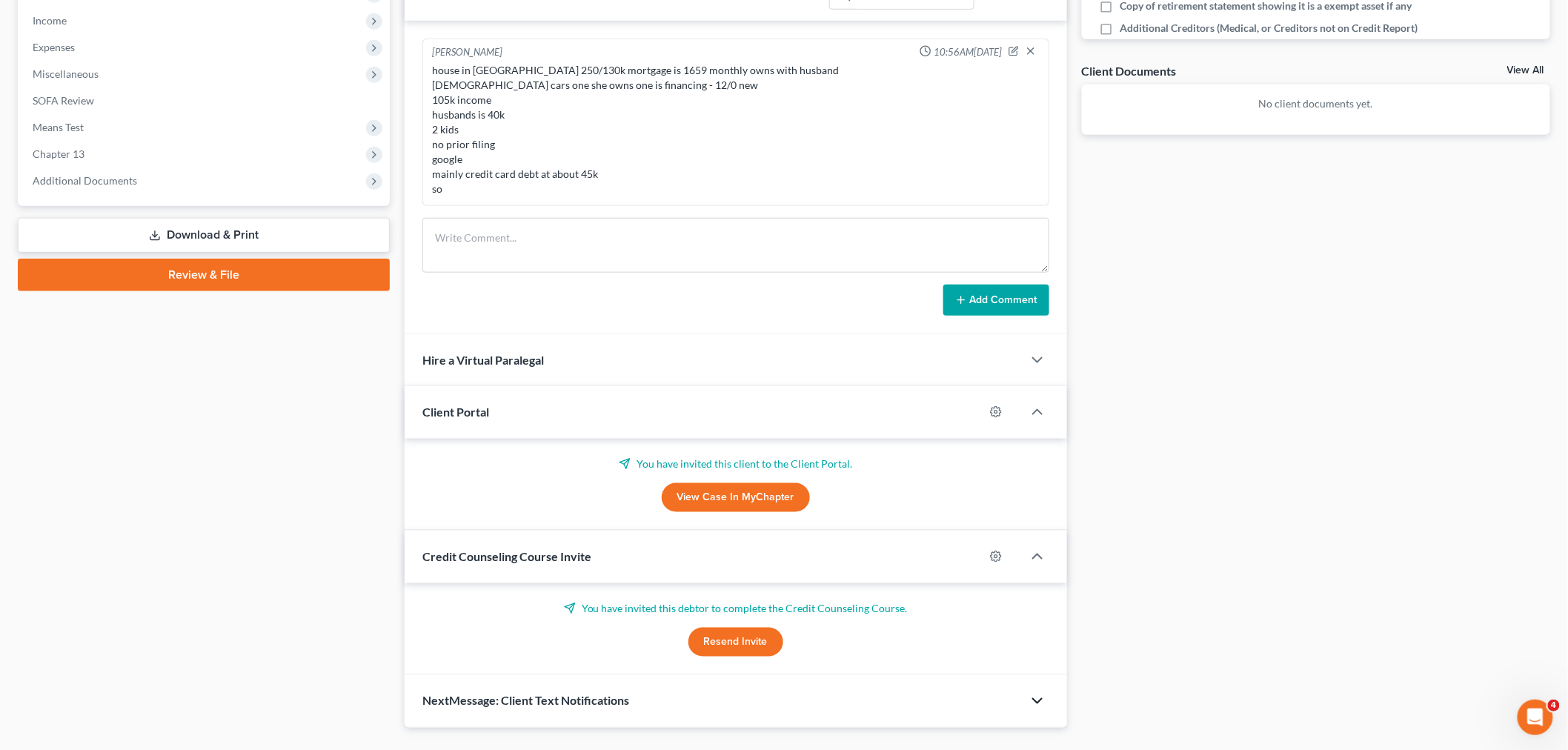
click at [1040, 701] on polyline "button" at bounding box center [1038, 701] width 9 height 5
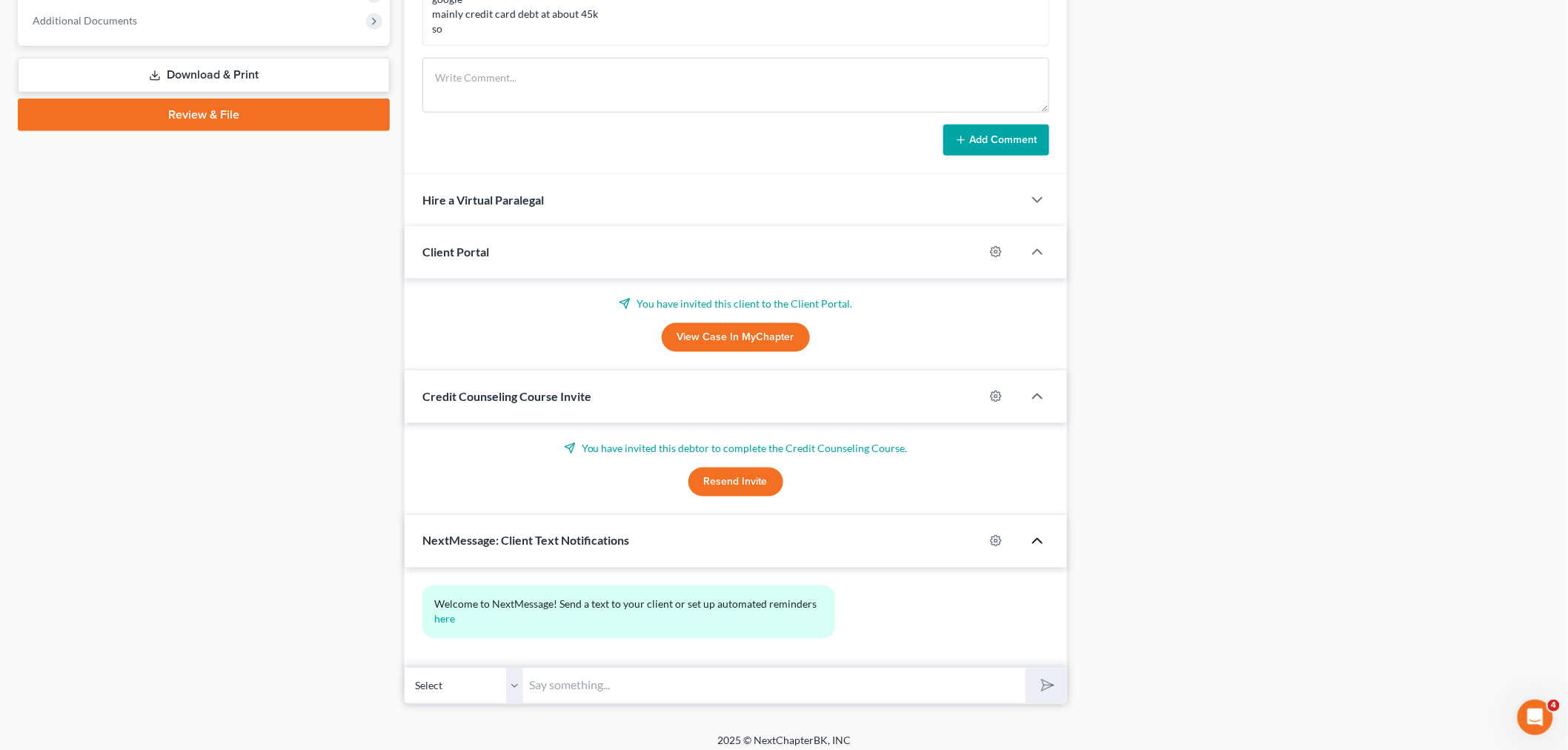
scroll to position [664, 0]
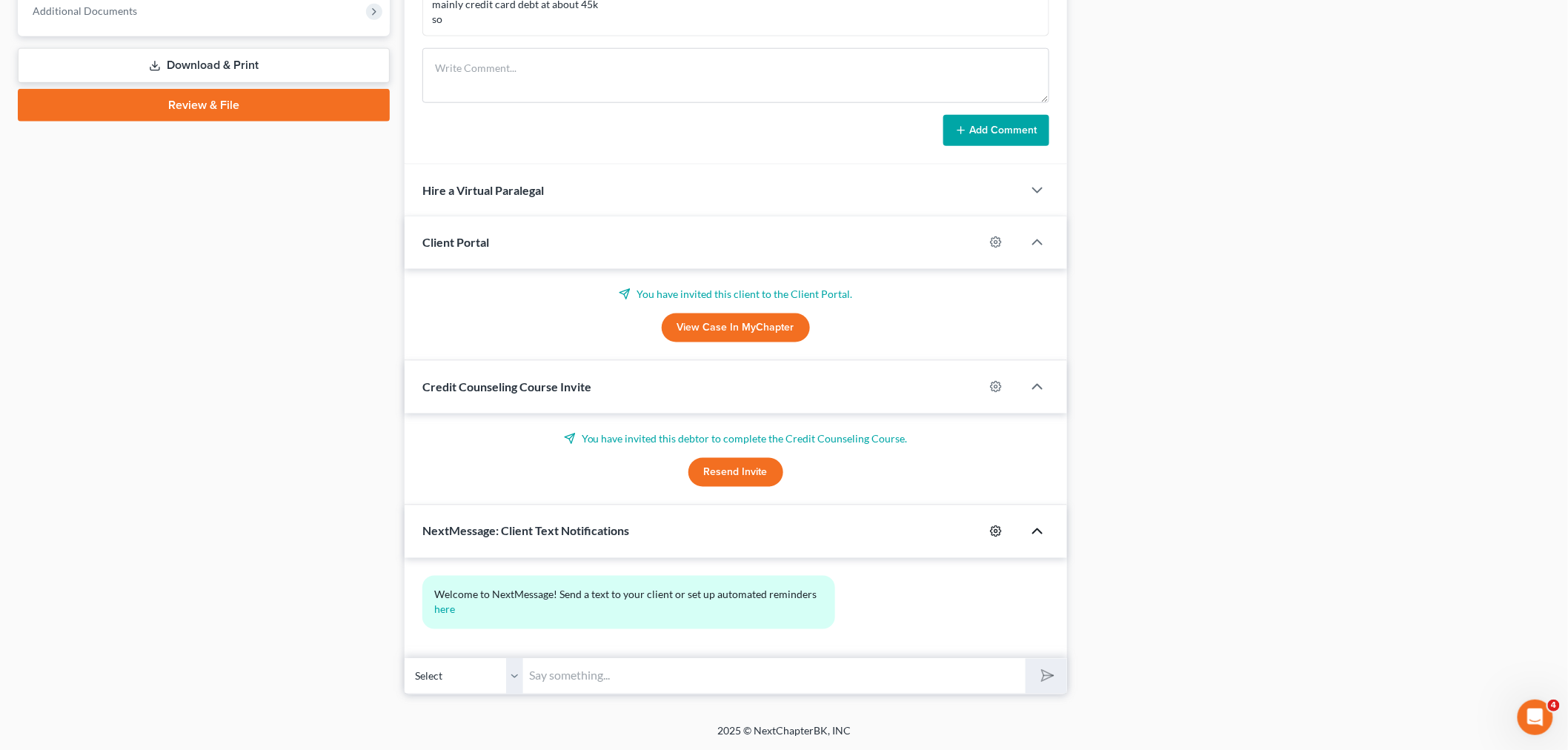
click at [992, 528] on icon "button" at bounding box center [996, 532] width 11 height 11
select select "0"
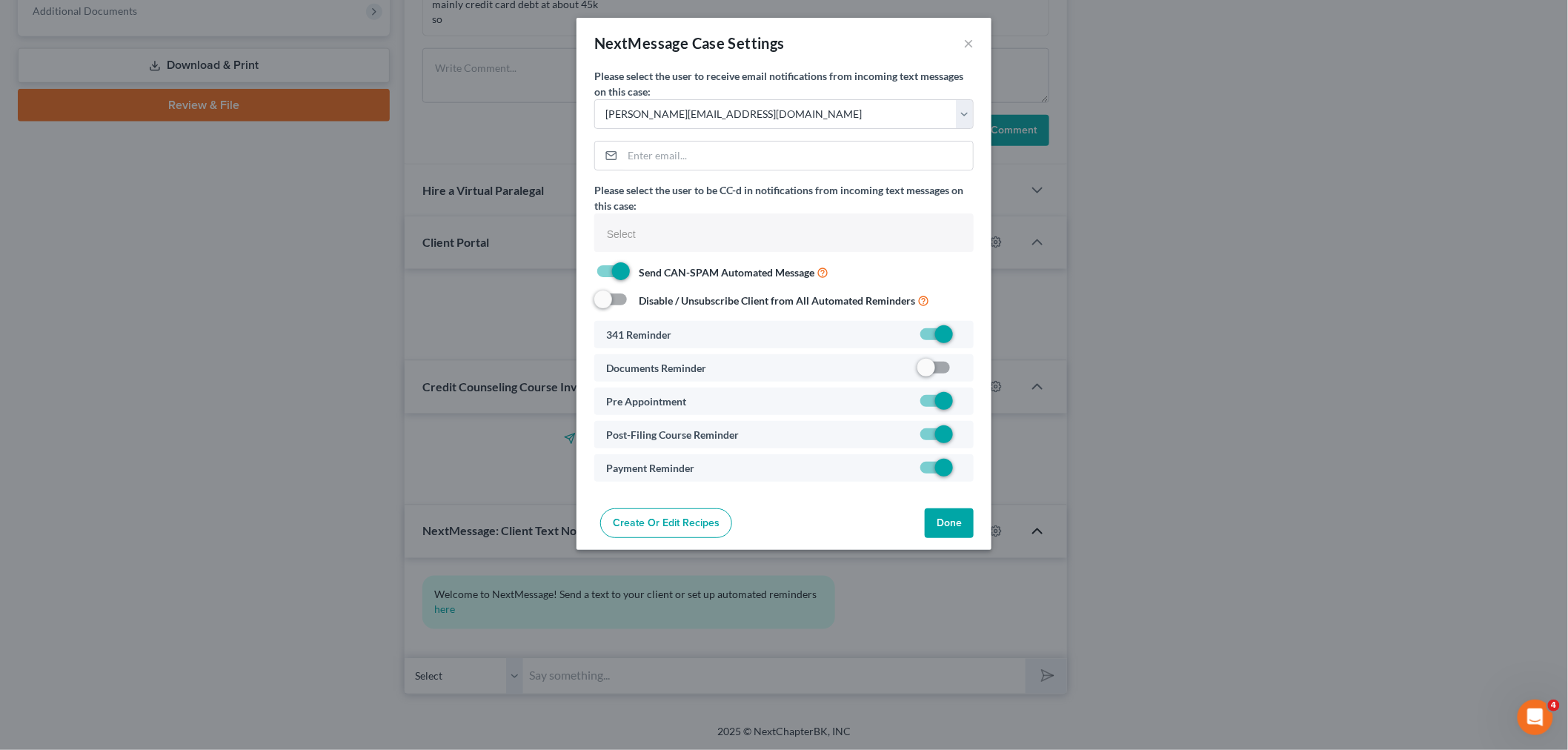
select select
click at [968, 372] on label at bounding box center [968, 372] width 0 height 0
click at [974, 363] on input "checkbox" at bounding box center [978, 365] width 10 height 10
checkbox input "true"
click at [951, 528] on button "Done" at bounding box center [956, 523] width 49 height 30
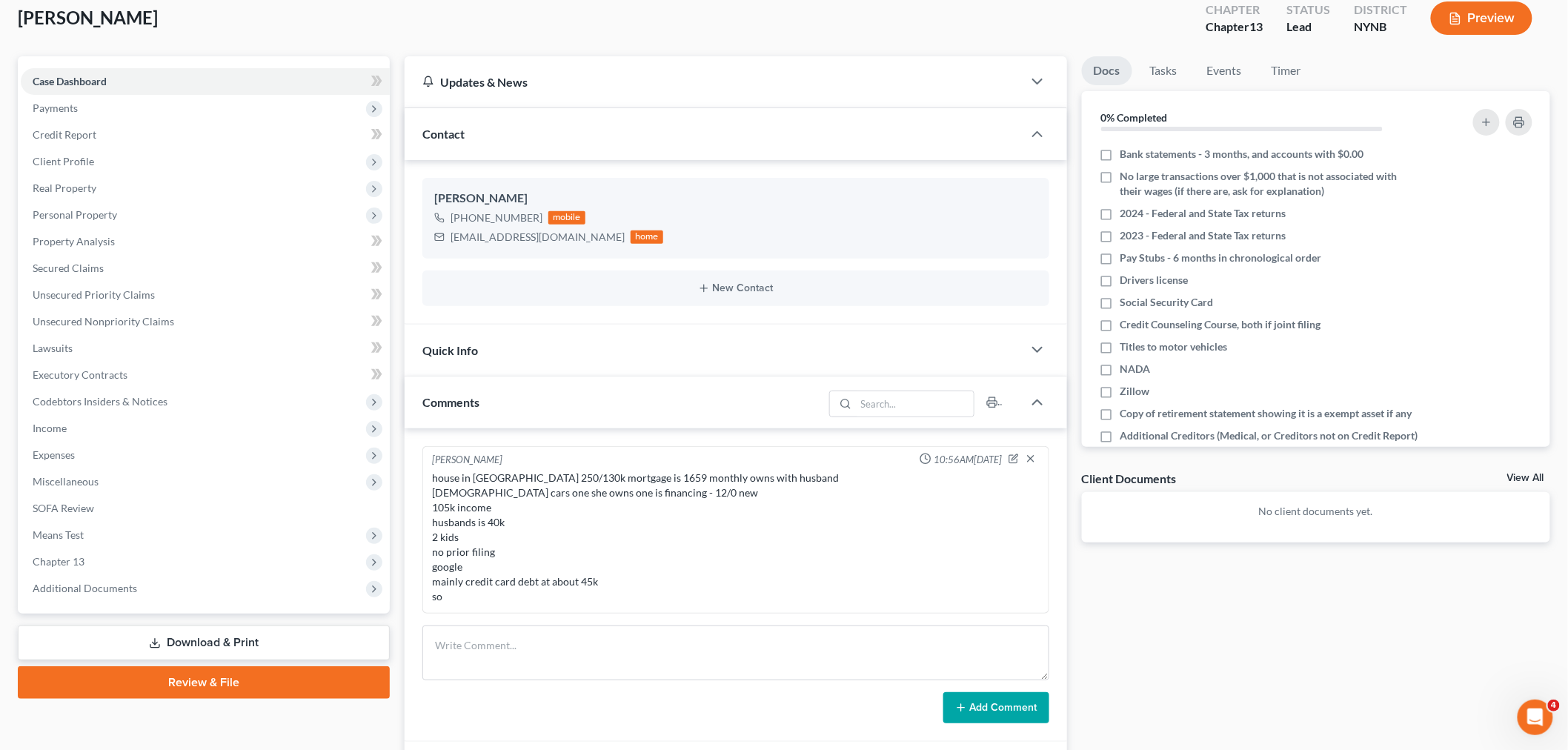
scroll to position [0, 0]
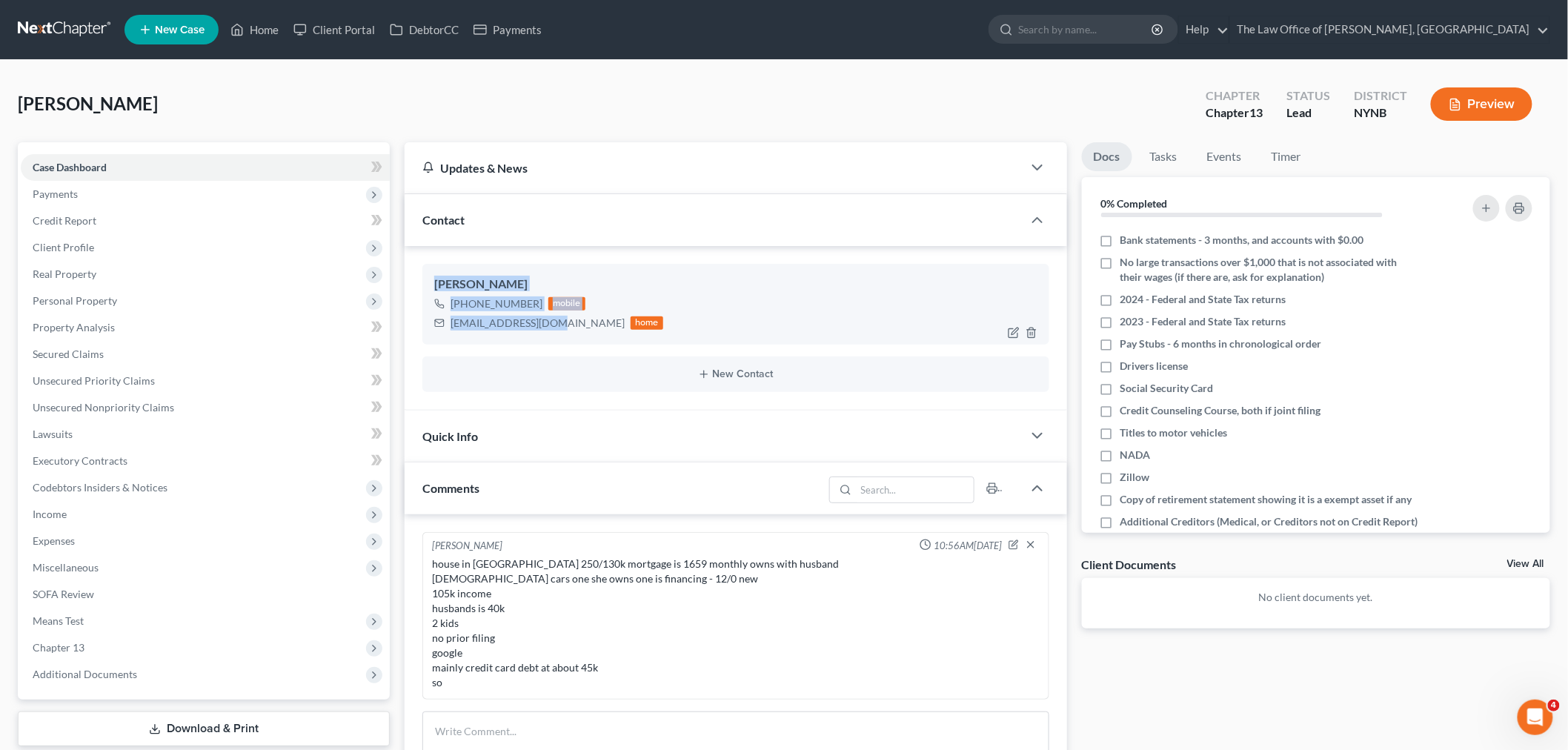
drag, startPoint x: 554, startPoint y: 324, endPoint x: 435, endPoint y: 290, distance: 123.8
click at [422, 289] on div "Jacqueline Royal +1 (518) 506-9353 mobile jackee510@gmail.com home" at bounding box center [735, 304] width 627 height 80
copy div "Jacqueline Royal +1 (518) 506-9353 mobile jackee510@gmail.com"
